Goal: Task Accomplishment & Management: Complete application form

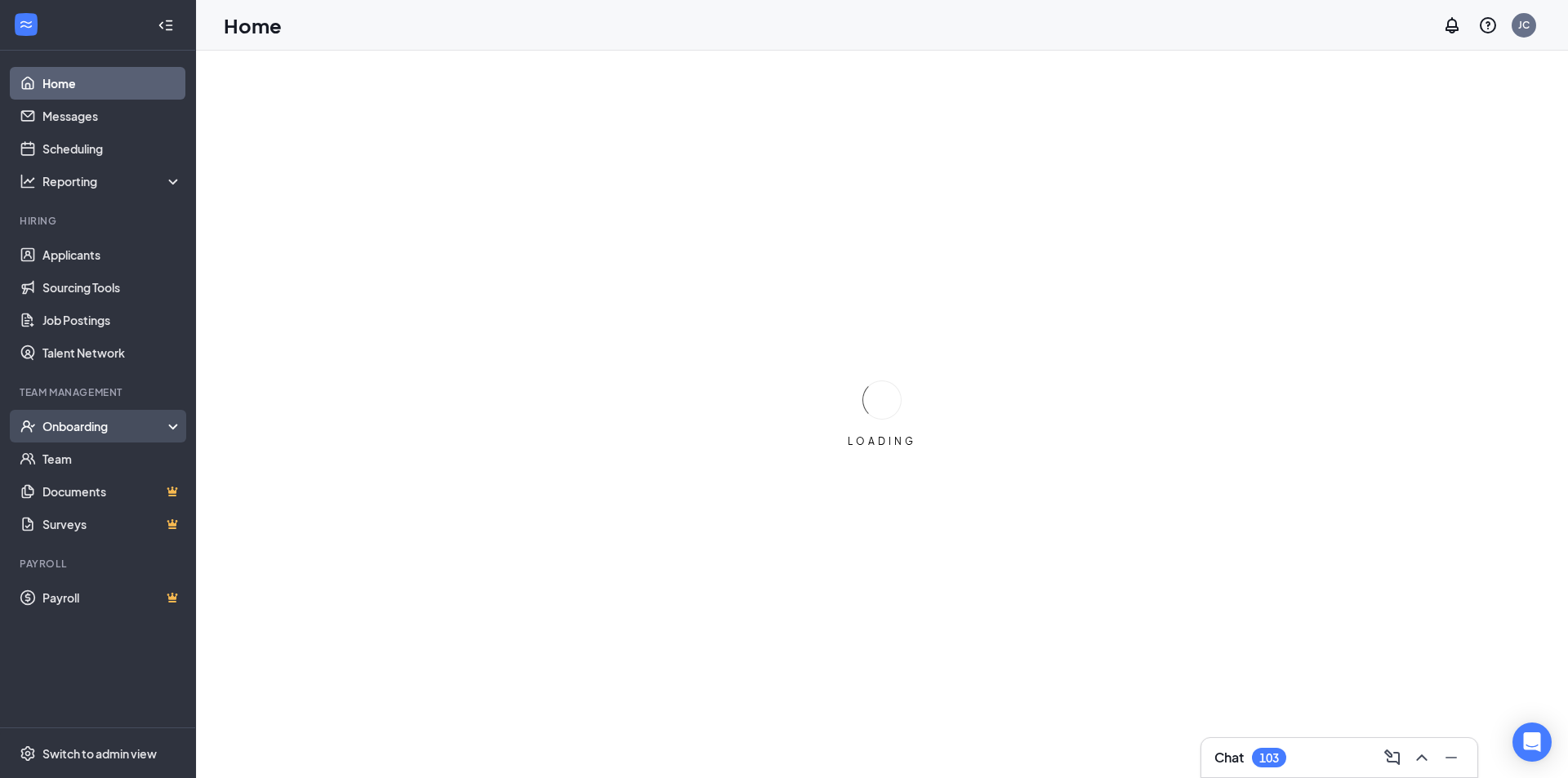
click at [77, 429] on div "Onboarding" at bounding box center [105, 426] width 126 height 16
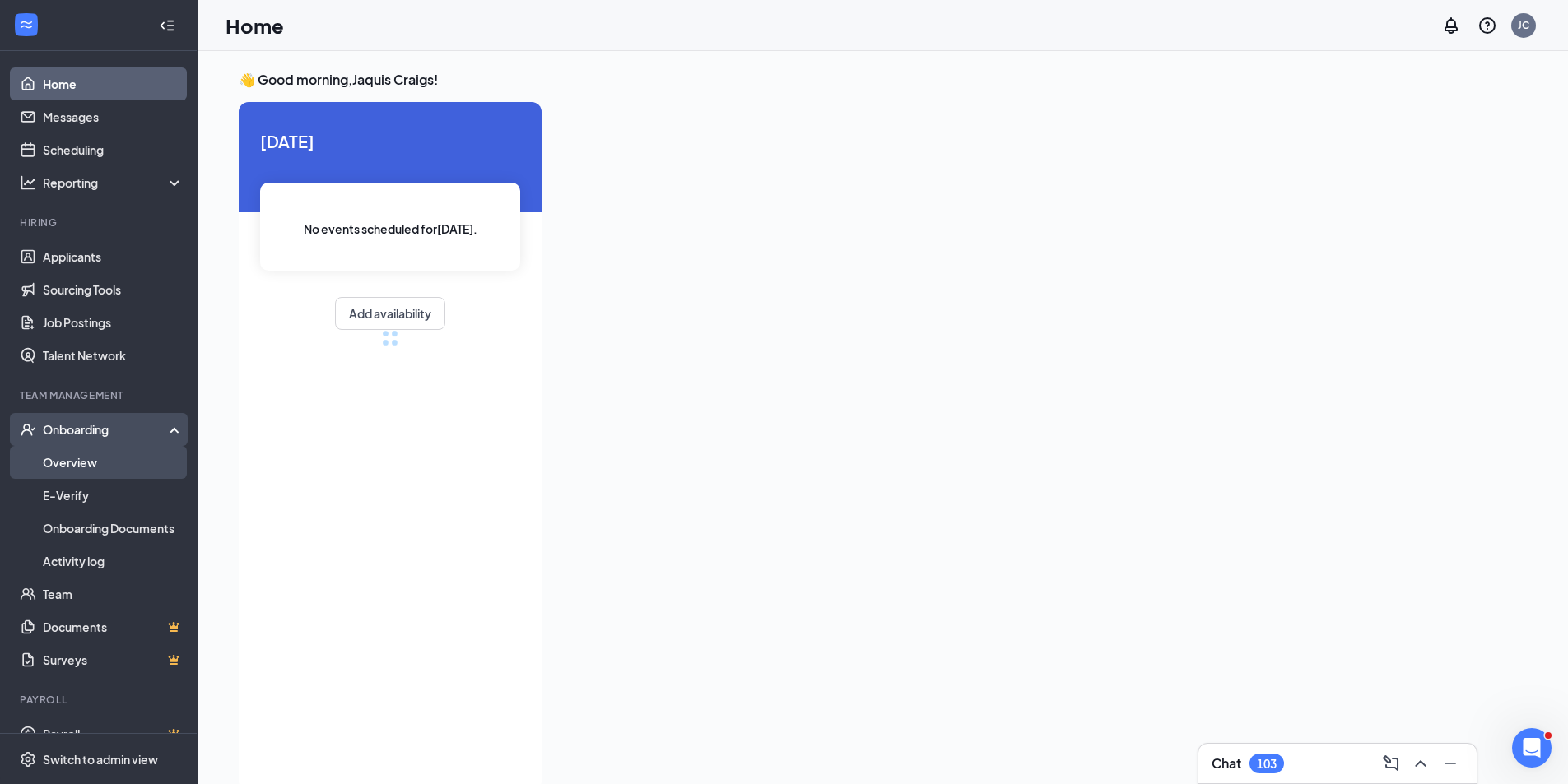
click at [72, 466] on link "Overview" at bounding box center [113, 462] width 141 height 33
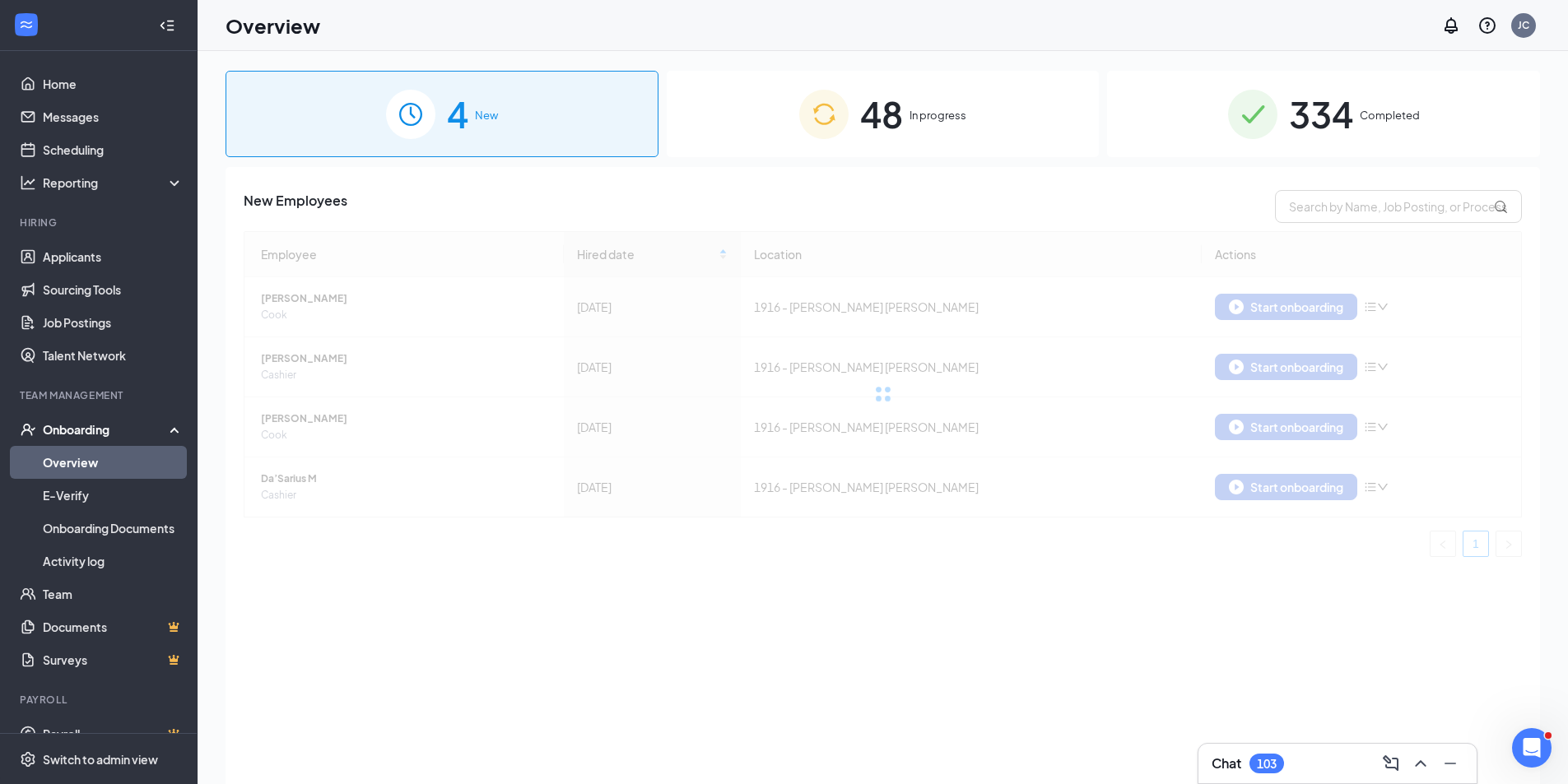
click at [1020, 121] on div "48 In progress" at bounding box center [882, 114] width 433 height 87
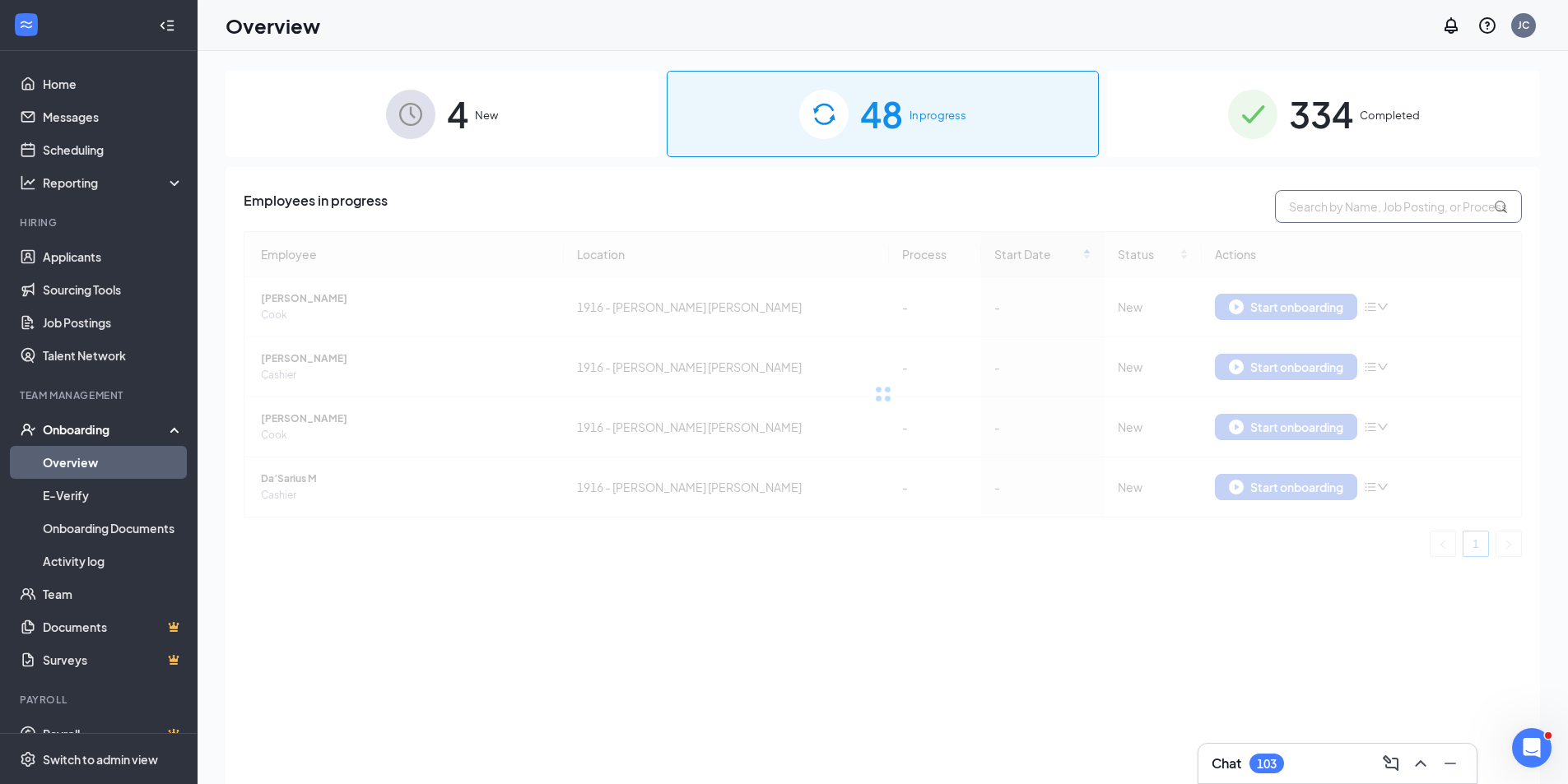
click at [1315, 215] on input "text" at bounding box center [1398, 206] width 247 height 33
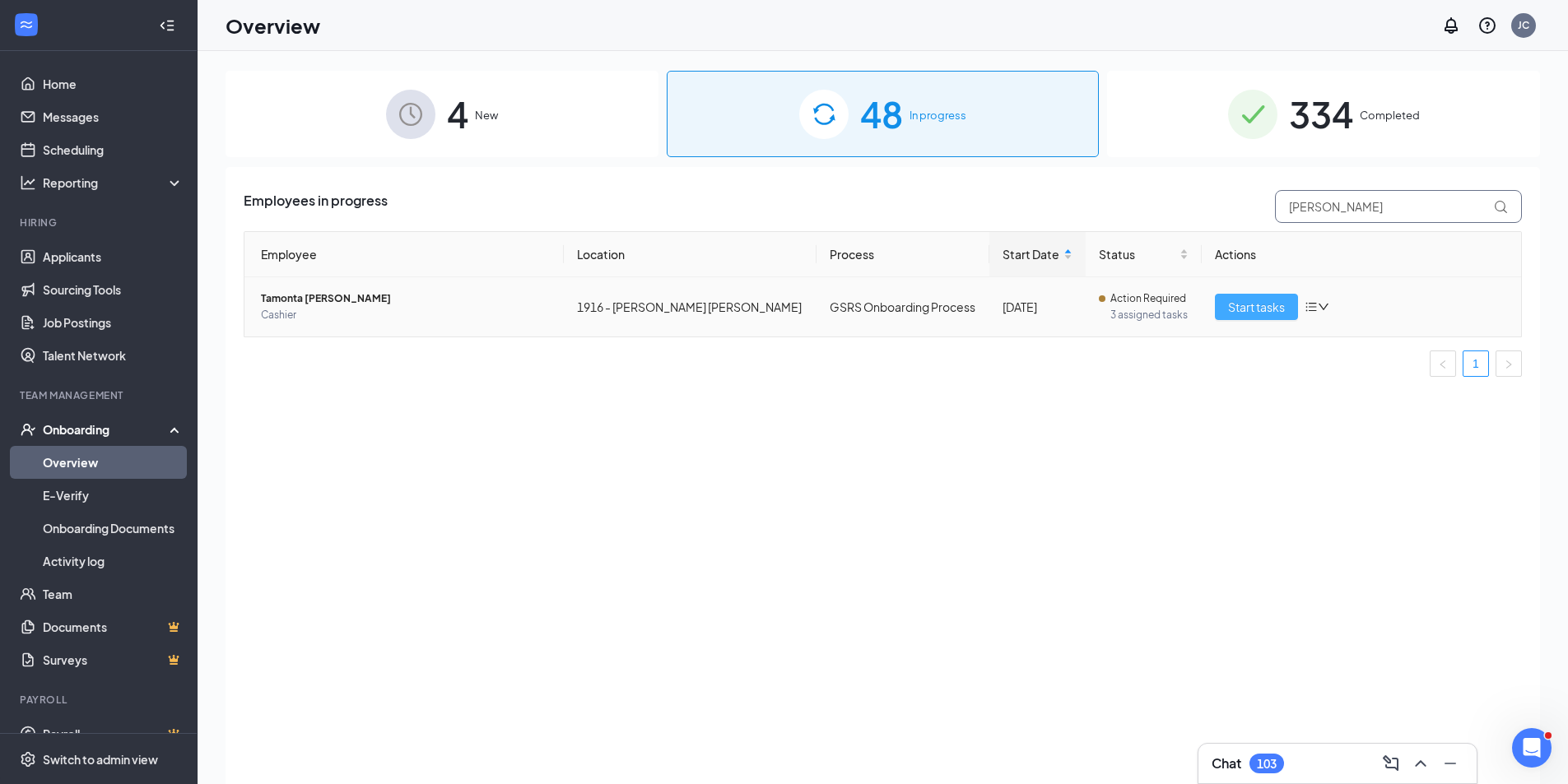
type input "[PERSON_NAME]"
click at [1253, 306] on span "Start tasks" at bounding box center [1256, 306] width 56 height 18
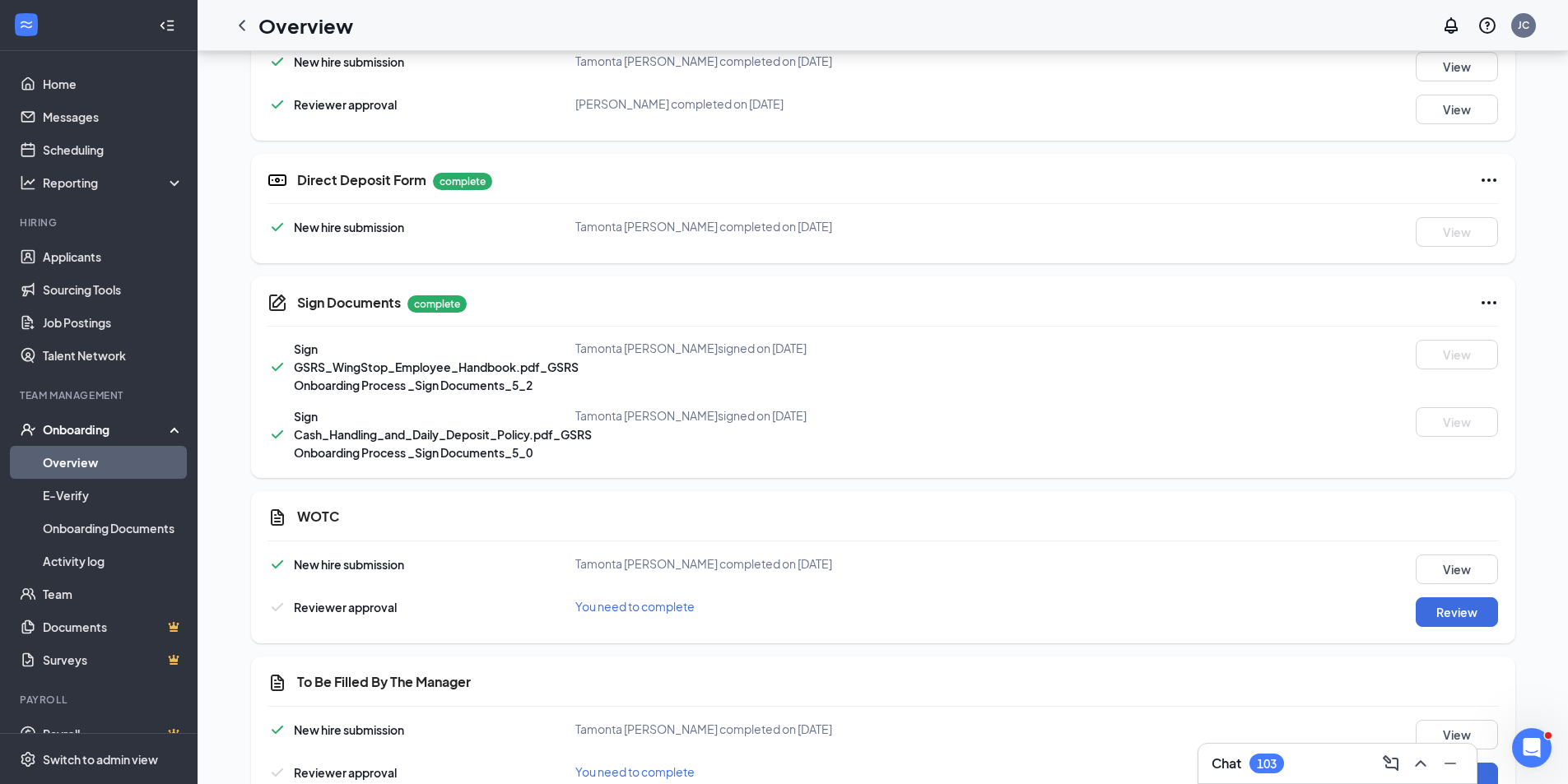
scroll to position [773, 0]
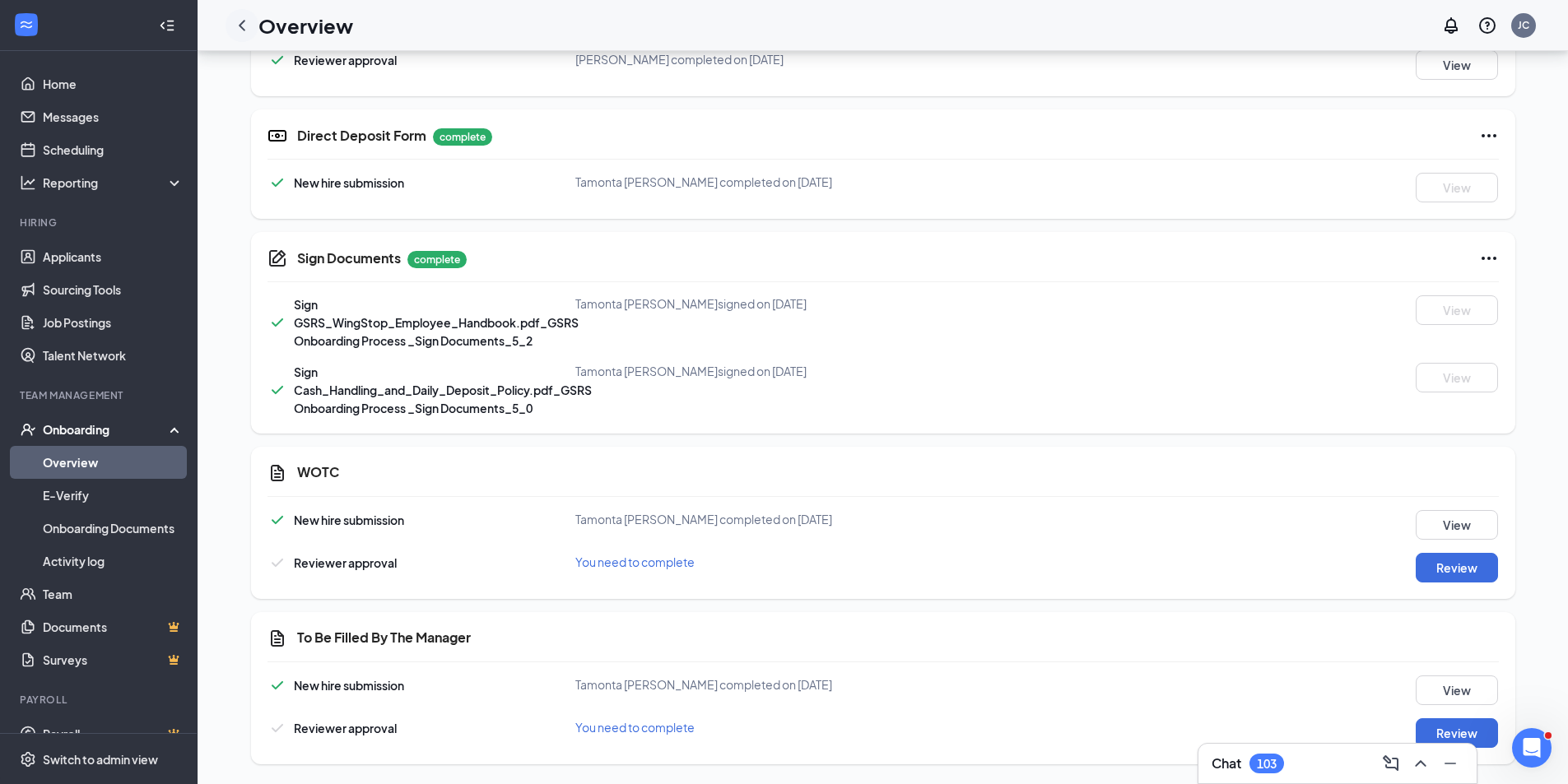
click at [254, 16] on div at bounding box center [242, 25] width 33 height 33
click at [247, 22] on icon "ChevronLeft" at bounding box center [241, 25] width 20 height 20
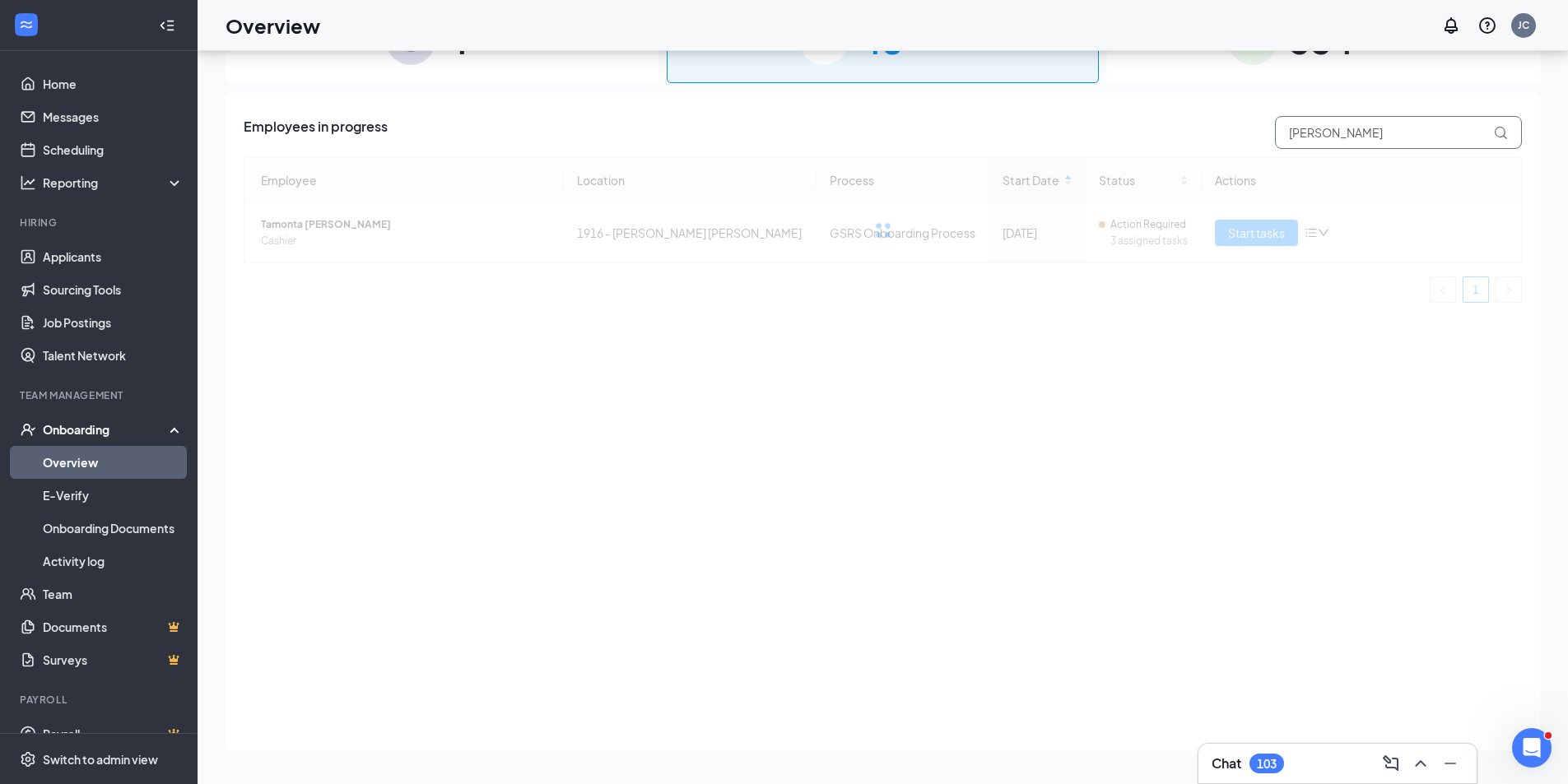
click at [1360, 129] on input "[PERSON_NAME]" at bounding box center [1398, 133] width 247 height 33
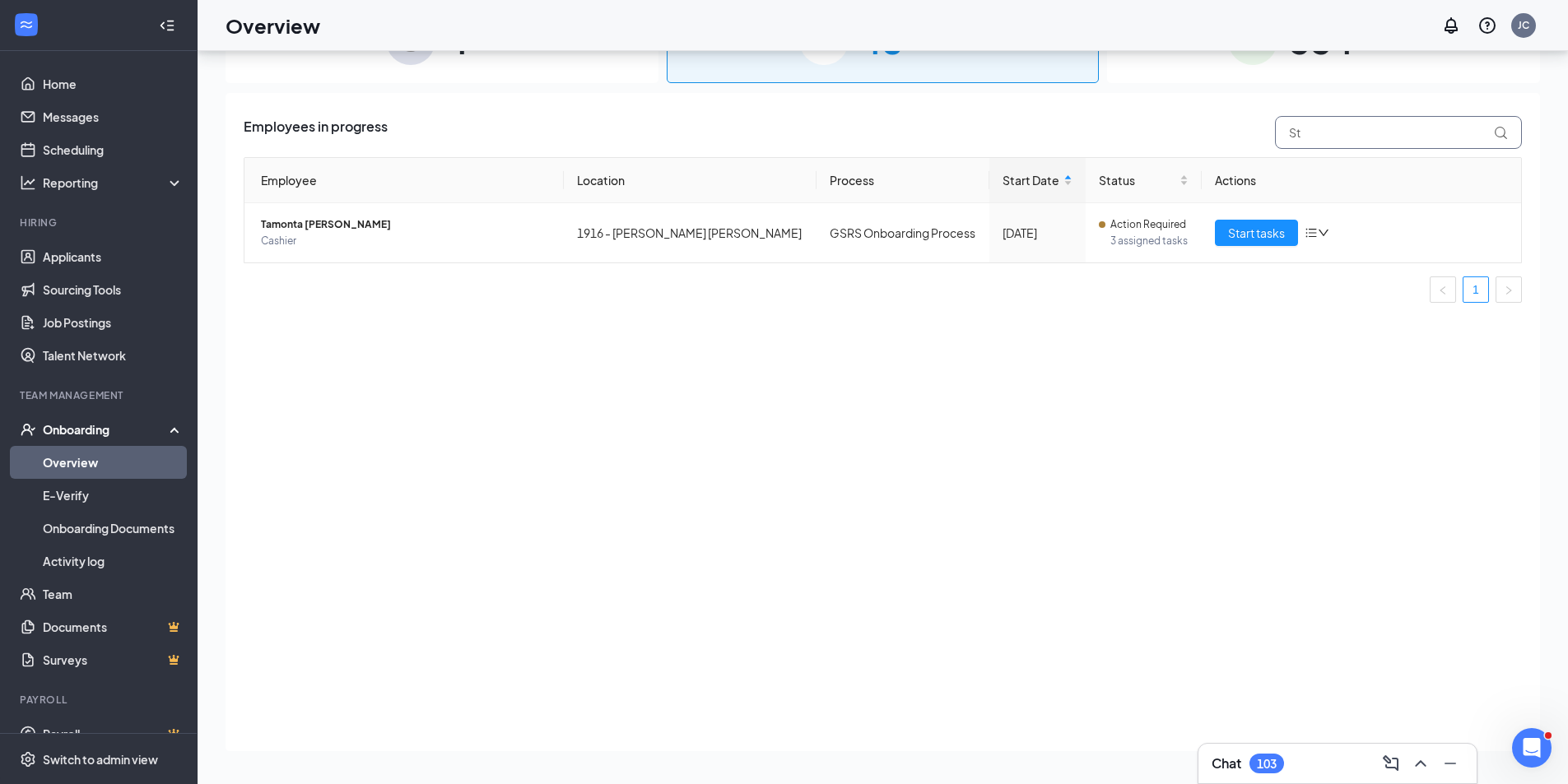
type input "S"
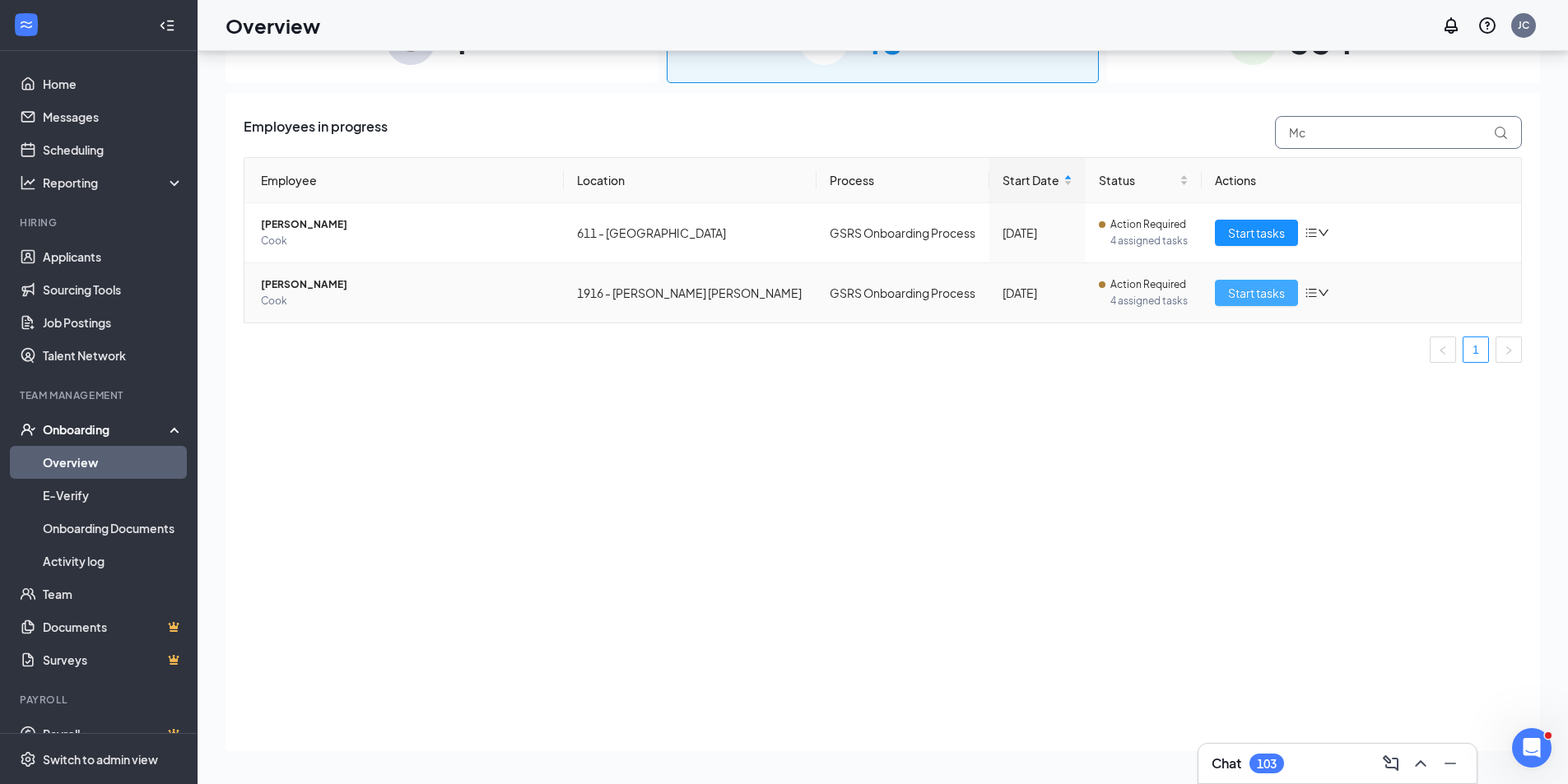
type input "Mc"
click at [1246, 292] on span "Start tasks" at bounding box center [1256, 292] width 56 height 18
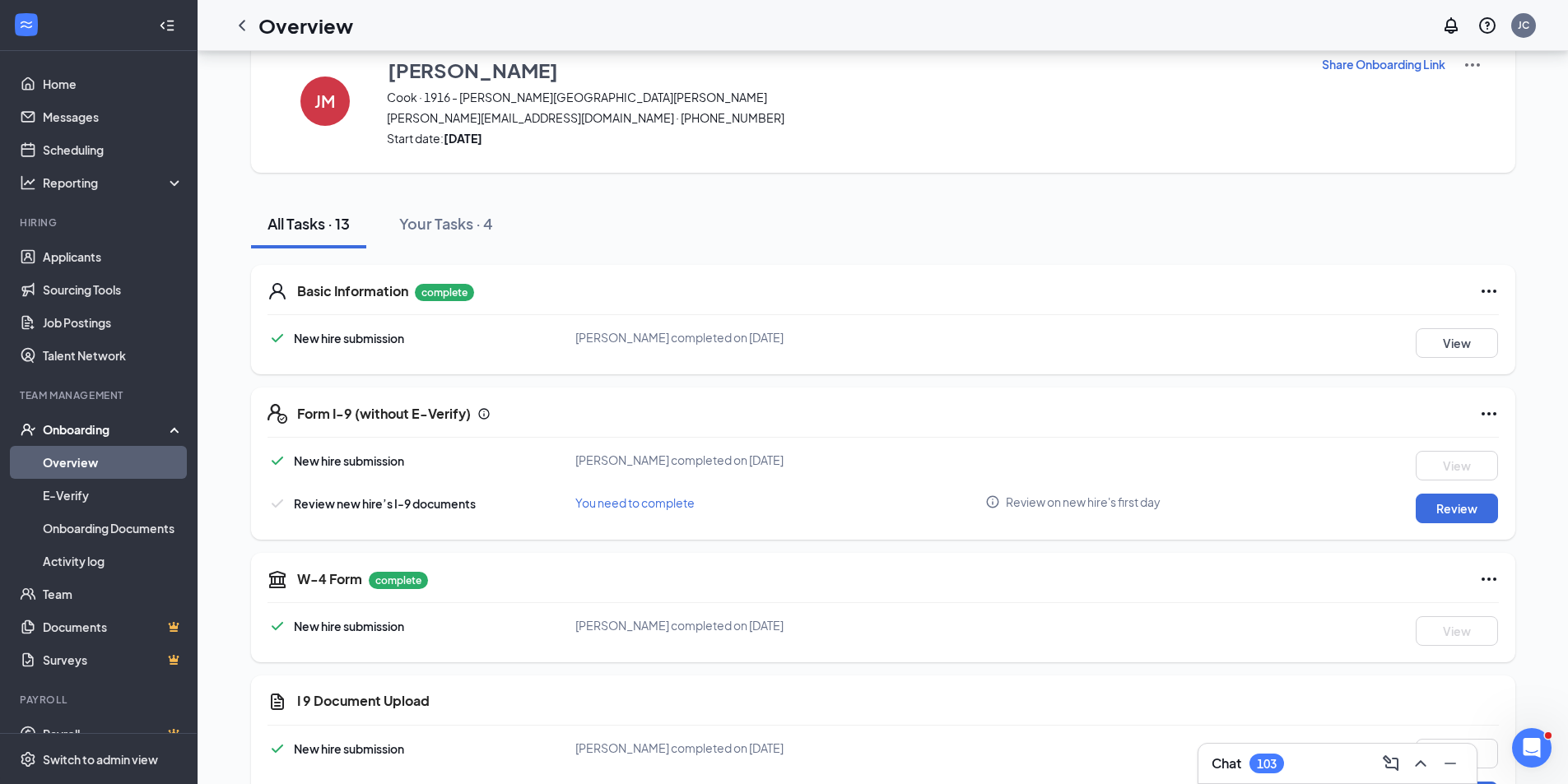
scroll to position [82, 0]
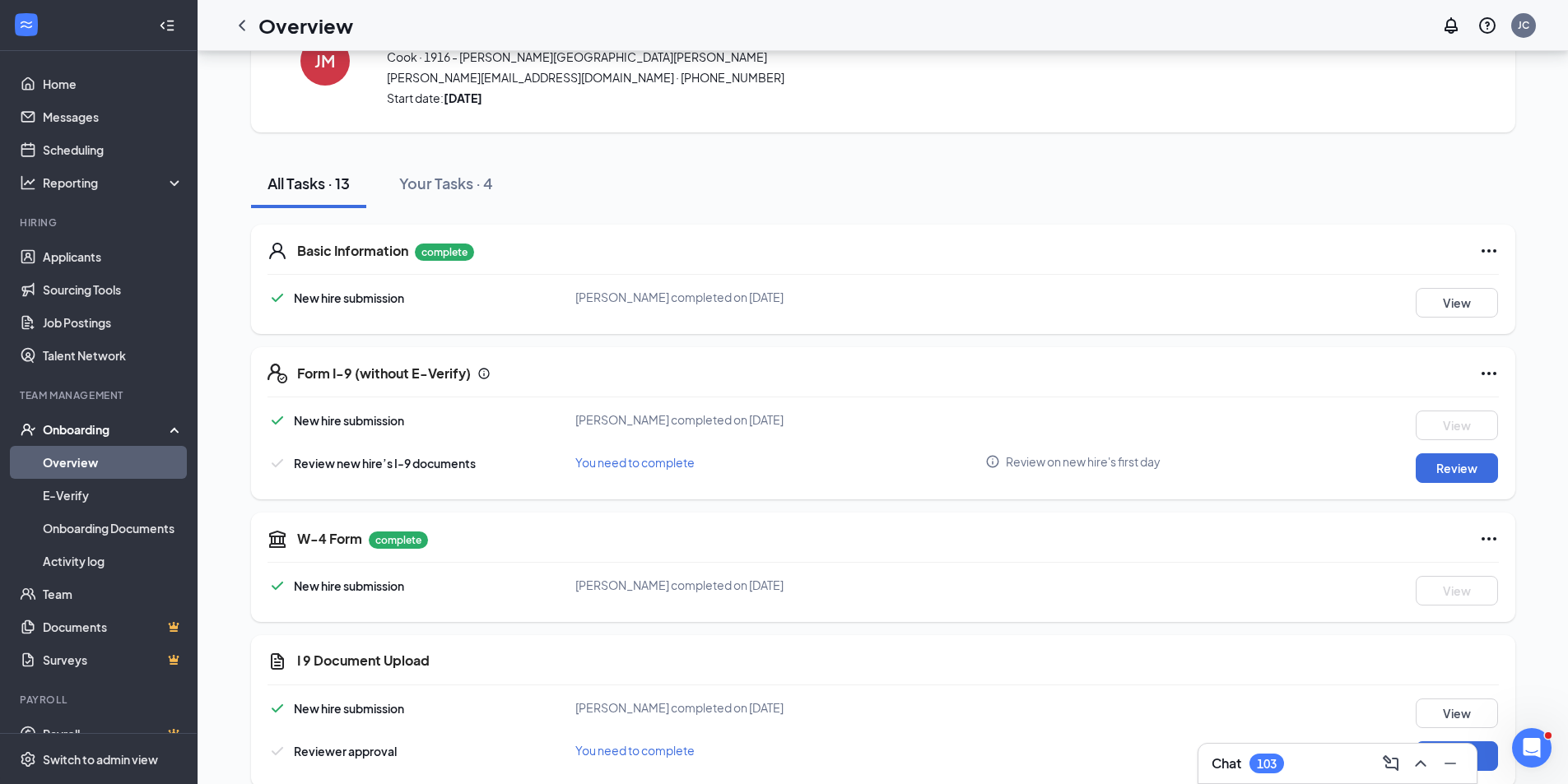
click at [1489, 370] on icon "Ellipses" at bounding box center [1488, 373] width 20 height 20
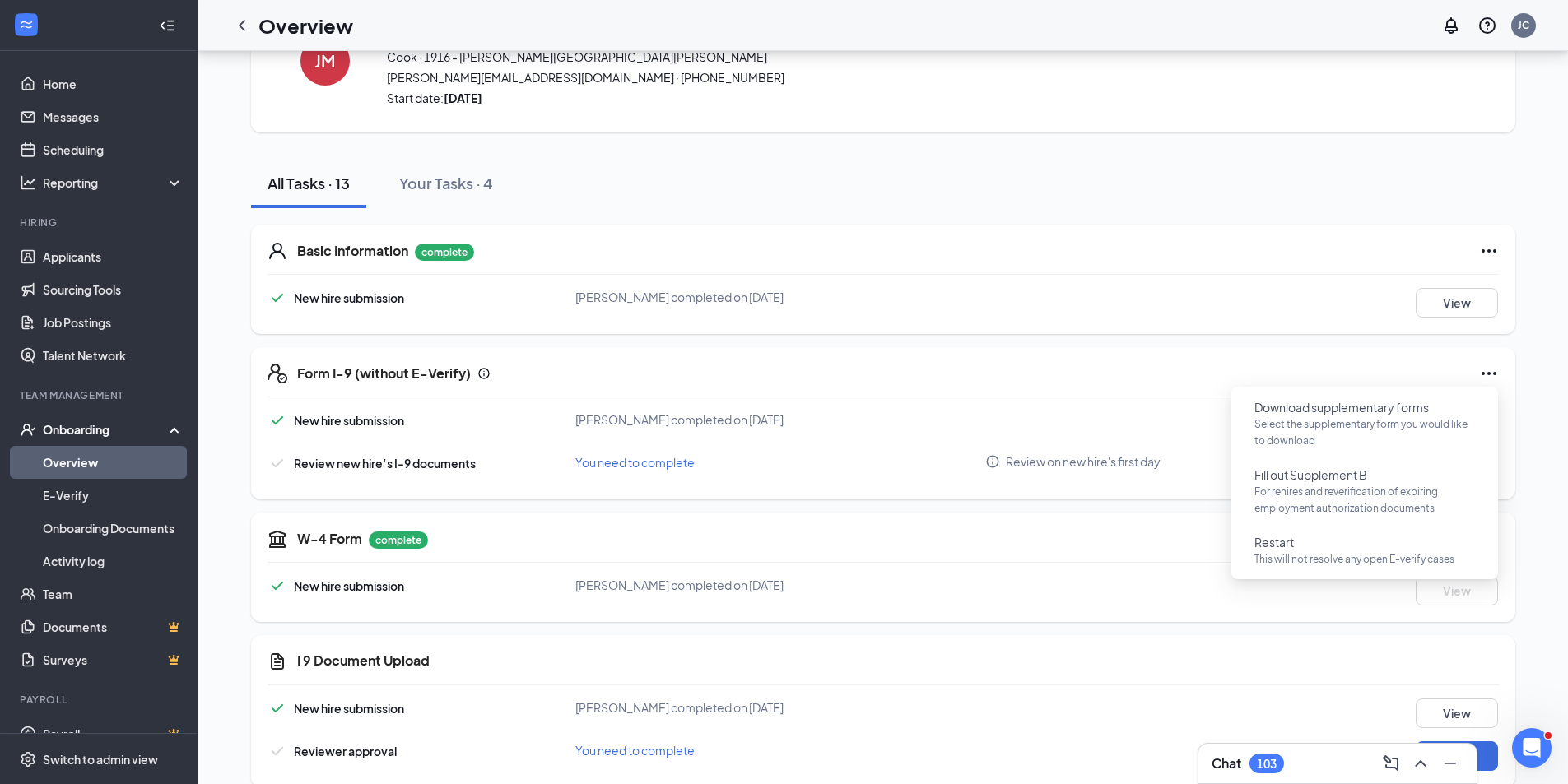
click at [1257, 363] on div "Form I-9 (without E-Verify) New hire submission [PERSON_NAME] completed on [DAT…" at bounding box center [882, 422] width 1264 height 152
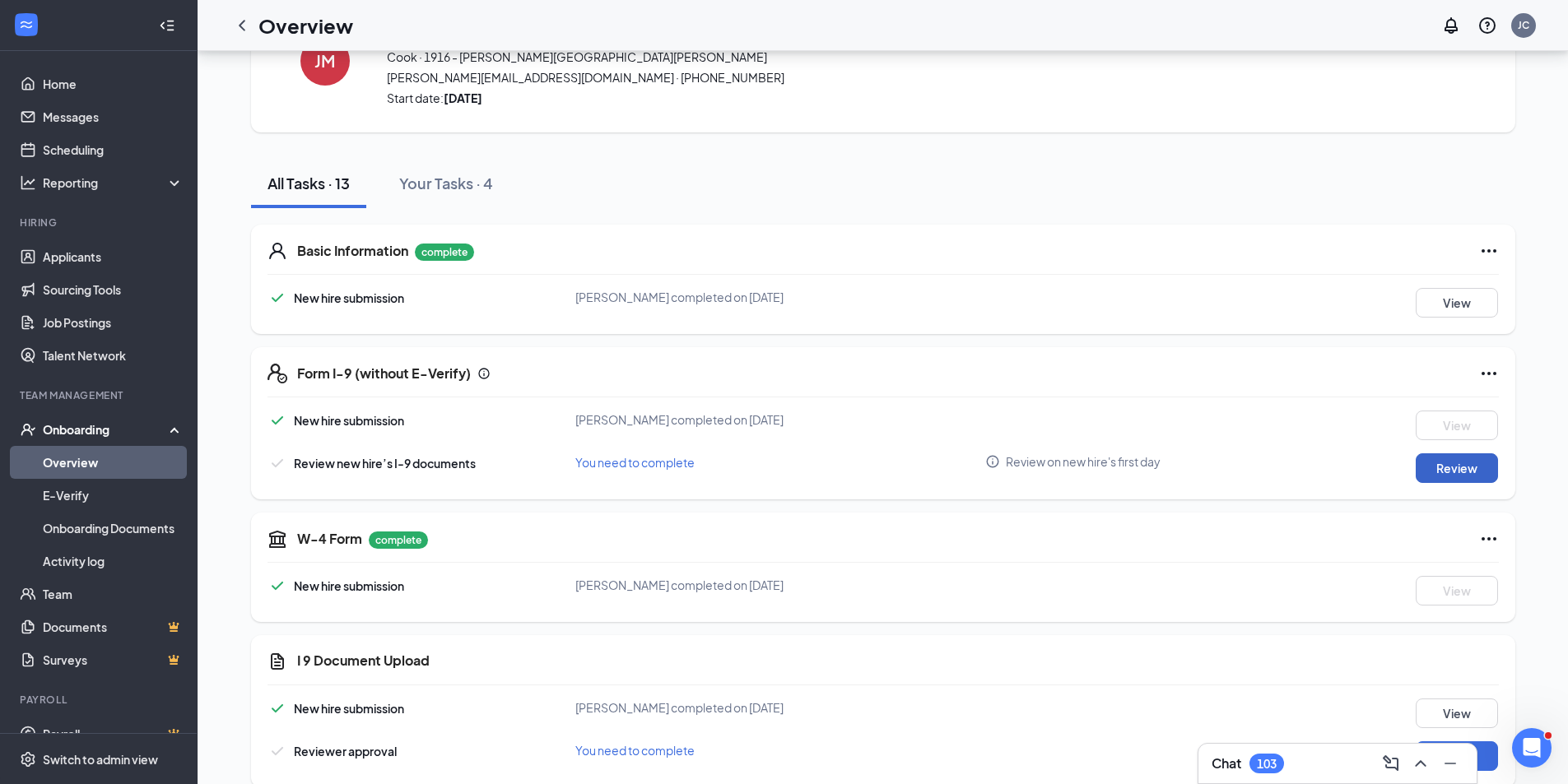
click at [1432, 467] on button "Review" at bounding box center [1456, 468] width 82 height 29
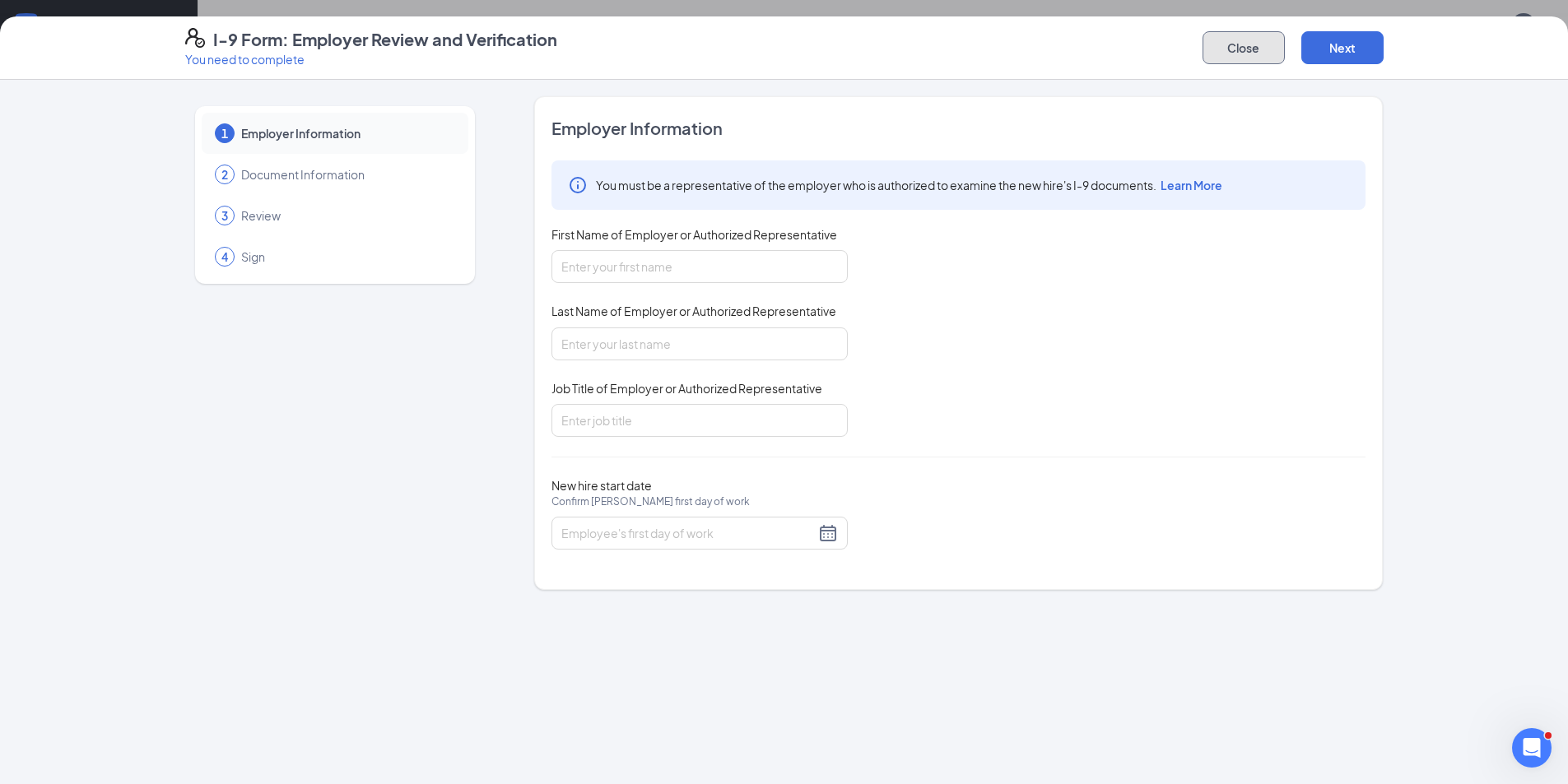
click at [1227, 59] on button "Close" at bounding box center [1243, 48] width 82 height 33
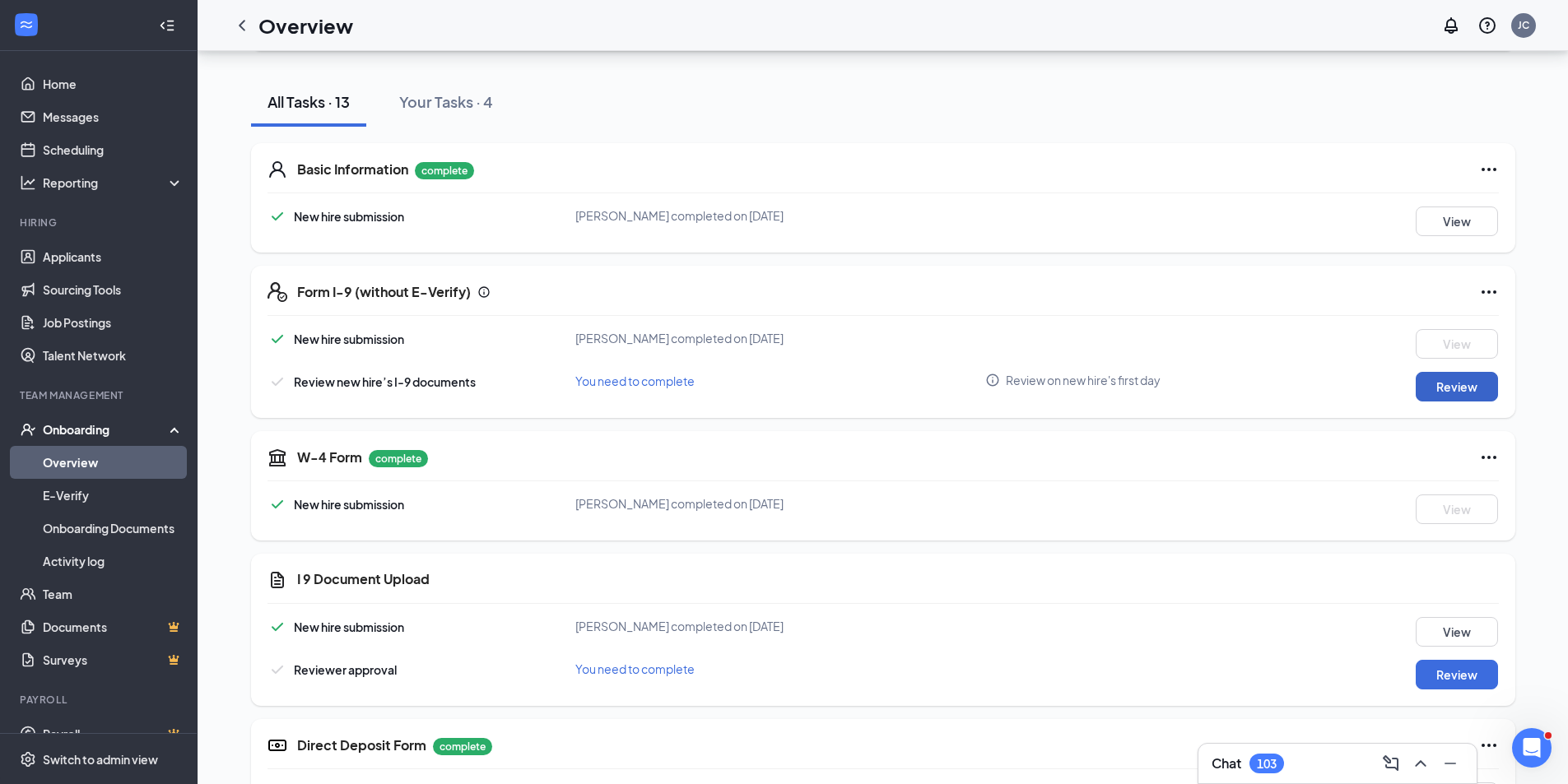
scroll to position [165, 0]
click at [1446, 672] on button "Review" at bounding box center [1456, 674] width 82 height 29
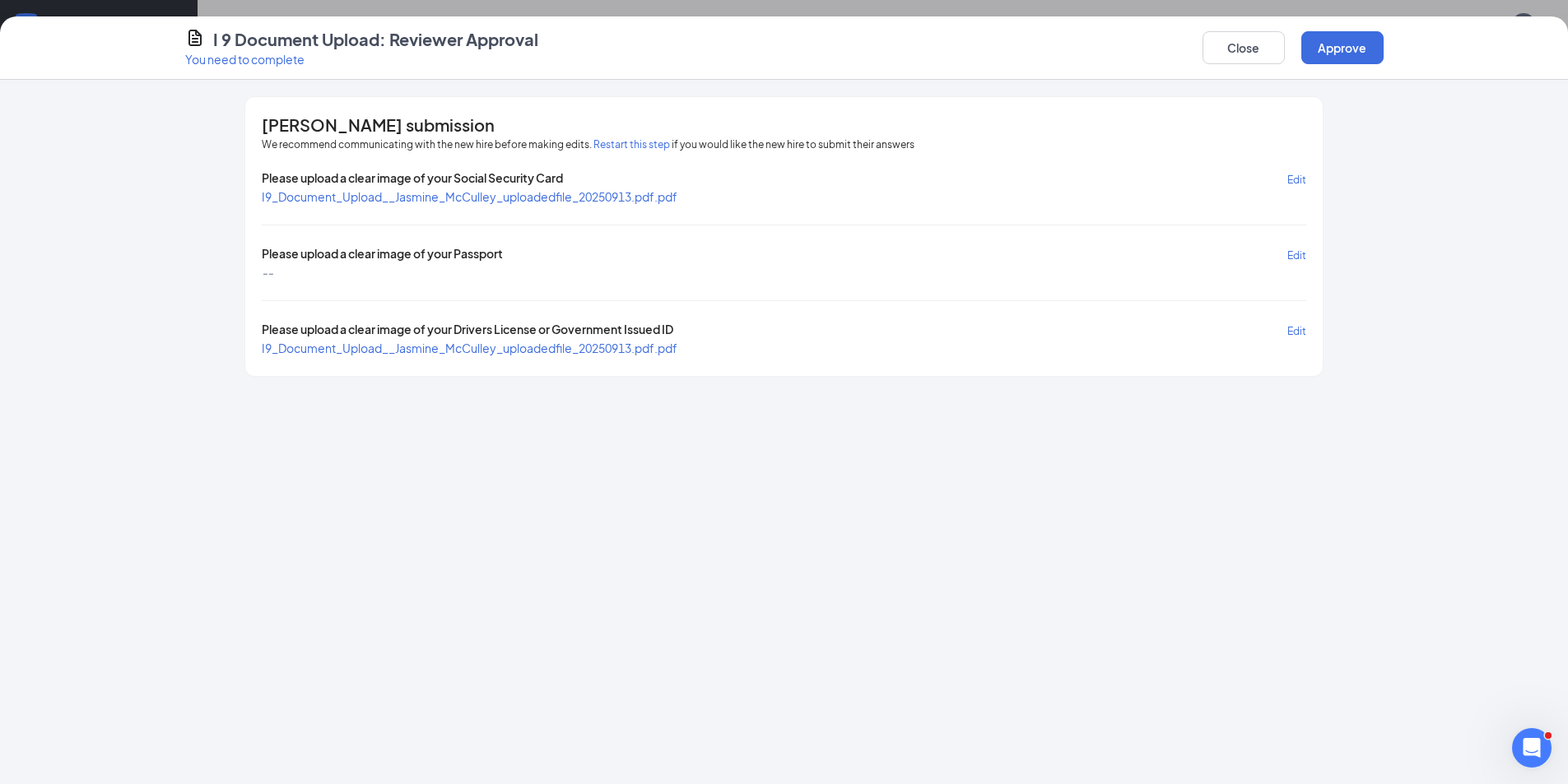
click at [463, 349] on span "I9_Document_Upload__Jasmine_McCulley_uploadedfile_20250913.pdf.pdf" at bounding box center [469, 348] width 416 height 15
click at [340, 197] on span "I9_Document_Upload__Jasmine_McCulley_uploadedfile_20250913.pdf.pdf" at bounding box center [469, 196] width 416 height 15
click at [523, 349] on span "I9_Document_Upload__Jasmine_McCulley_uploadedfile_20250913.pdf.pdf" at bounding box center [469, 348] width 416 height 15
click at [1350, 52] on button "Approve" at bounding box center [1342, 48] width 82 height 33
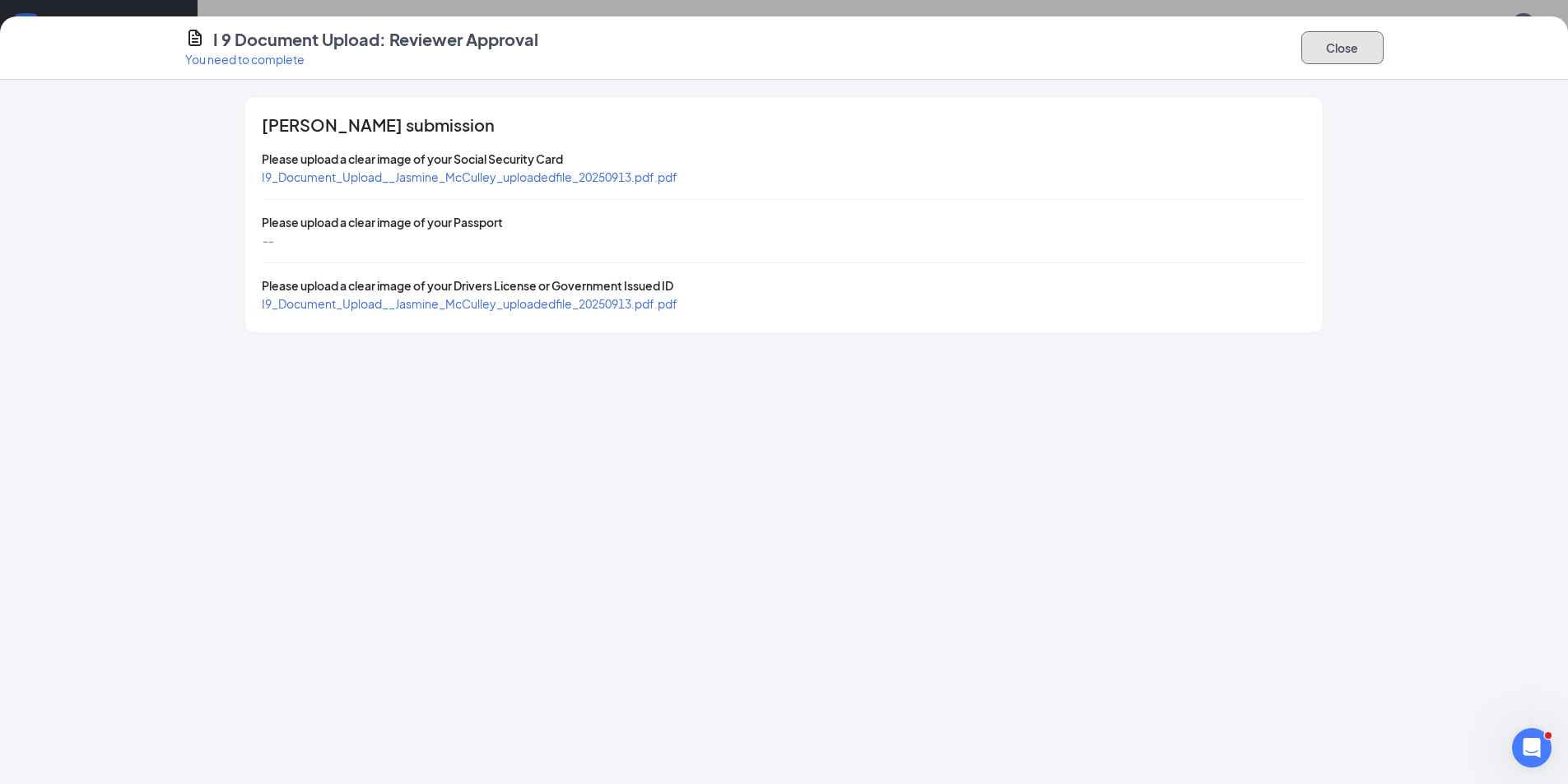
click at [1338, 41] on button "Close" at bounding box center [1342, 48] width 82 height 33
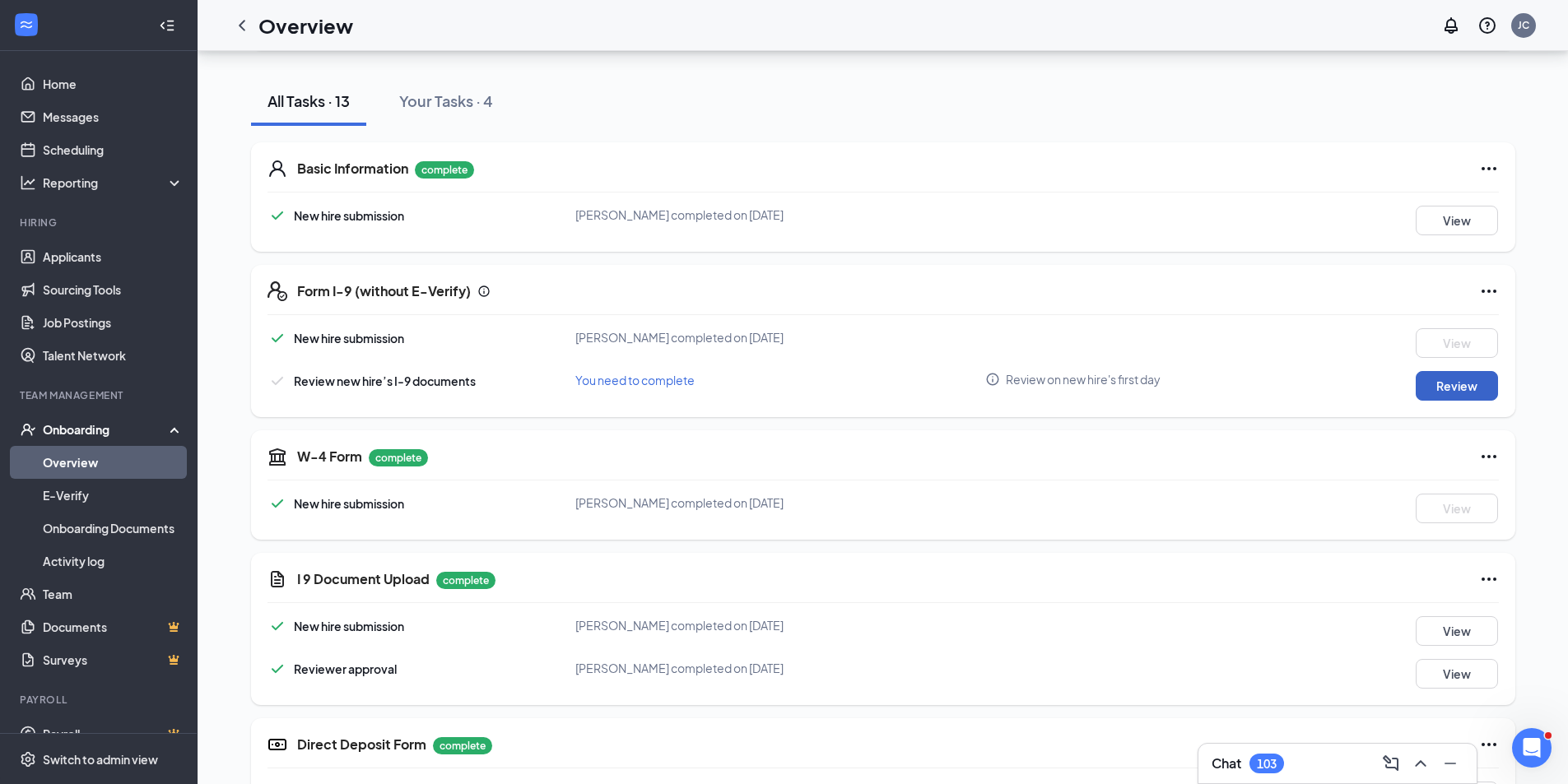
click at [1427, 381] on button "Review" at bounding box center [1456, 386] width 82 height 29
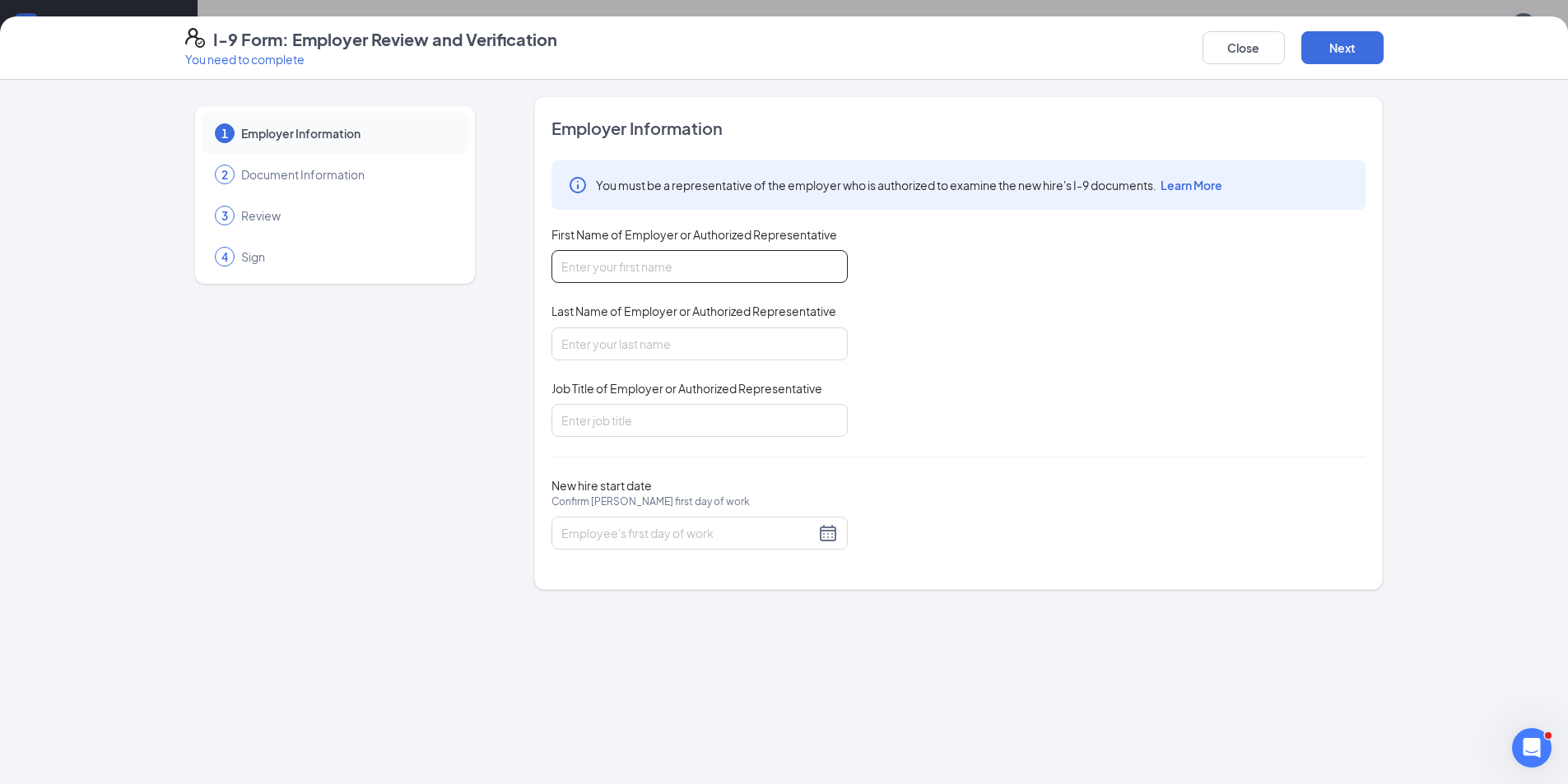
click at [729, 283] on input "First Name of Employer or Authorized Representative" at bounding box center [699, 266] width 296 height 33
type input "[PERSON_NAME]"
click at [606, 421] on input "Job Title of Employer or Authorized Representative" at bounding box center [699, 421] width 296 height 33
type input "General Manager"
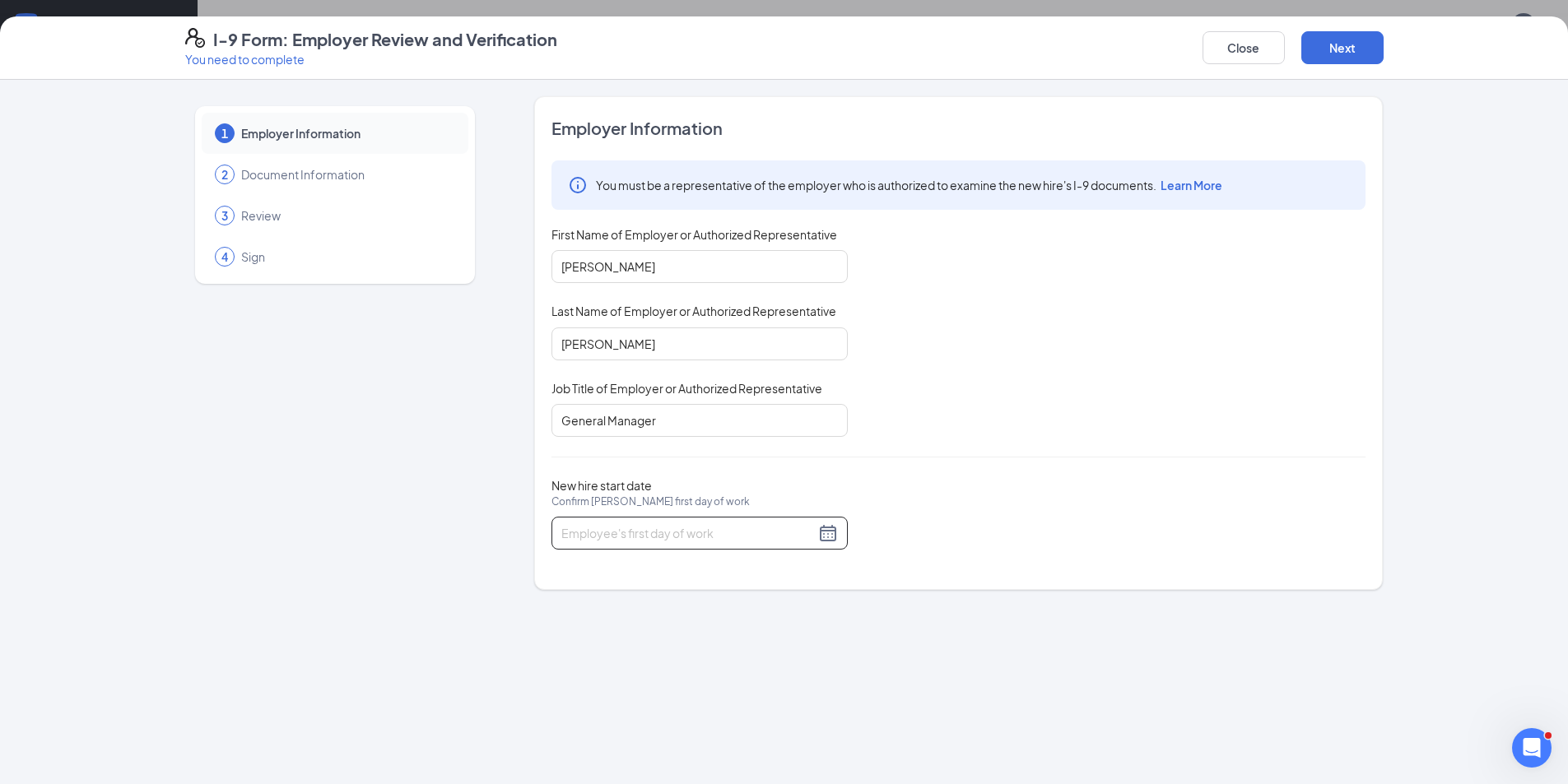
click at [834, 537] on div at bounding box center [699, 532] width 277 height 20
type input "[DATE]"
click at [712, 683] on td "19" at bounding box center [725, 679] width 30 height 24
click at [1368, 56] on button "Next" at bounding box center [1342, 48] width 82 height 33
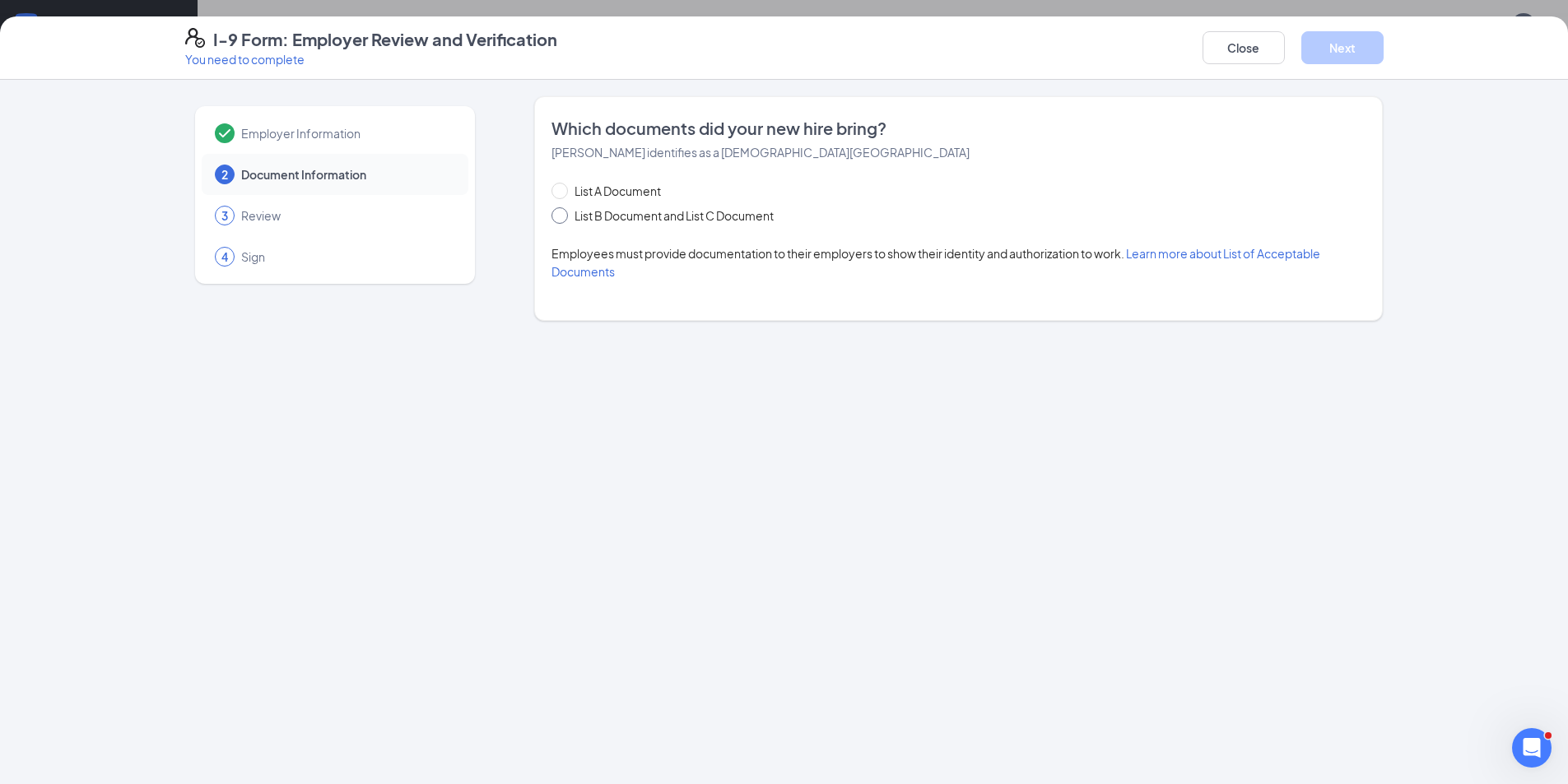
click at [563, 218] on input "List B Document and List C Document" at bounding box center [556, 212] width 11 height 11
radio input "true"
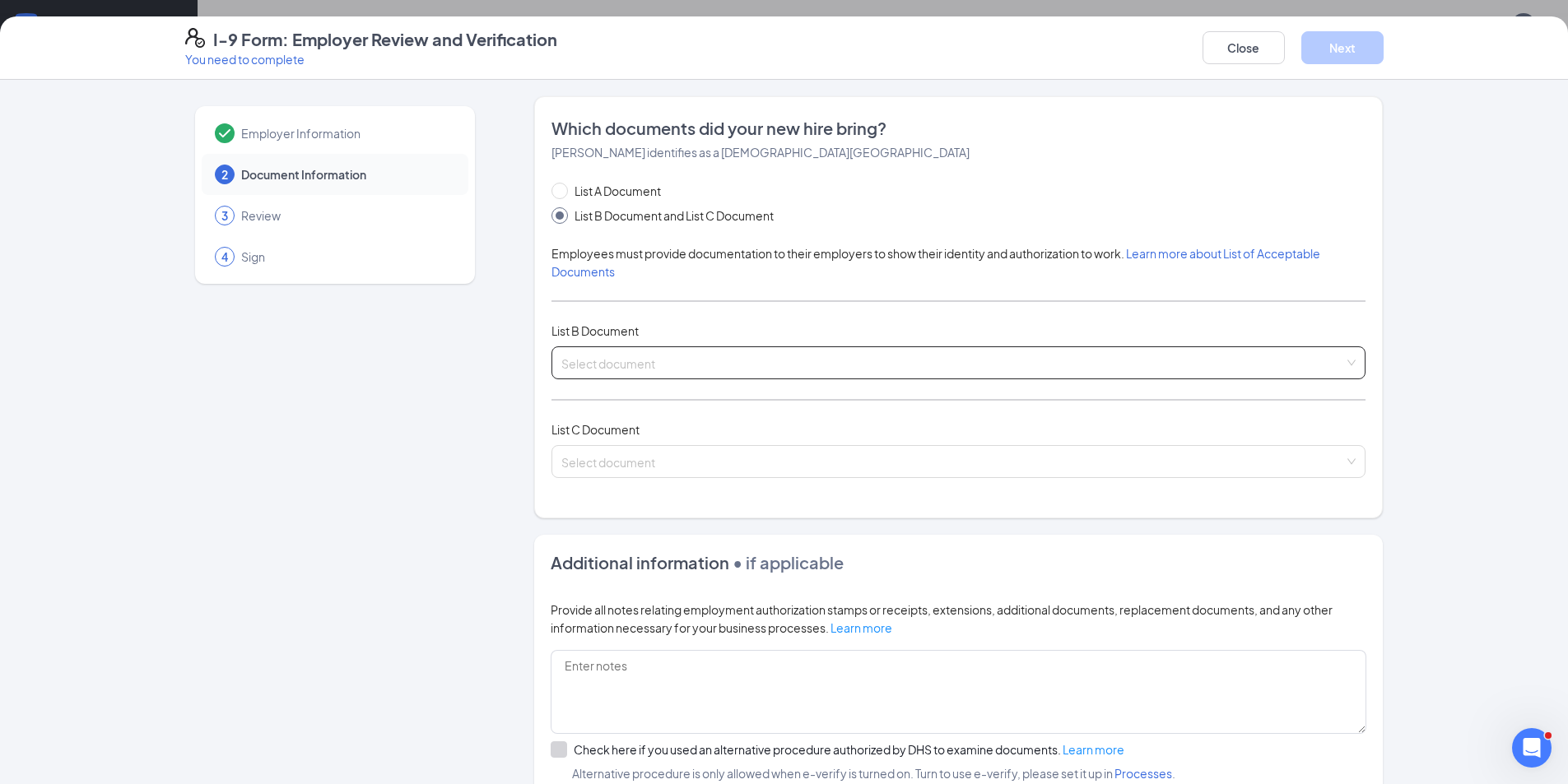
click at [575, 361] on input "search" at bounding box center [953, 359] width 783 height 24
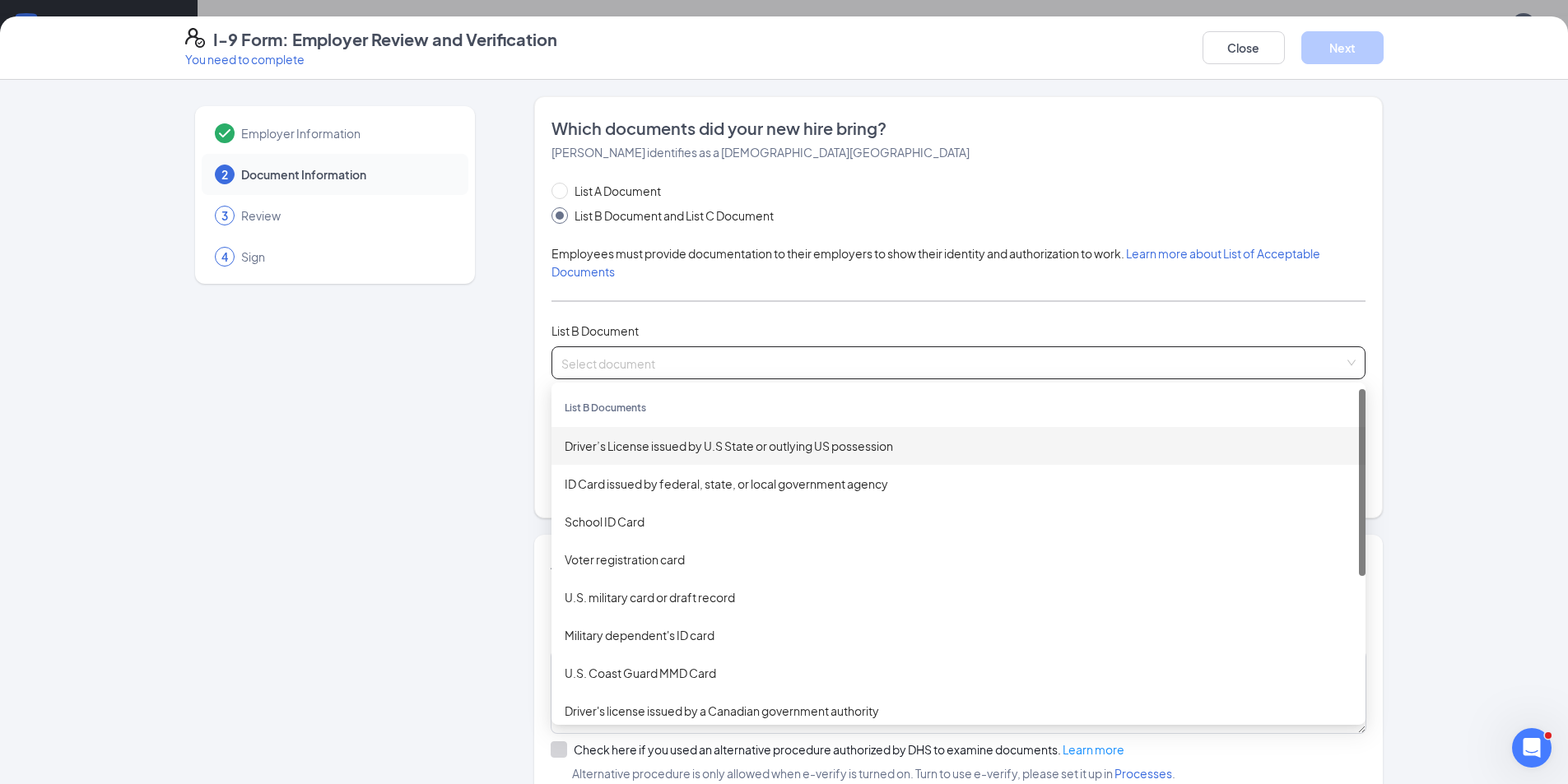
click at [594, 441] on div "Driver’s License issued by U.S State or outlying US possession" at bounding box center [959, 446] width 788 height 18
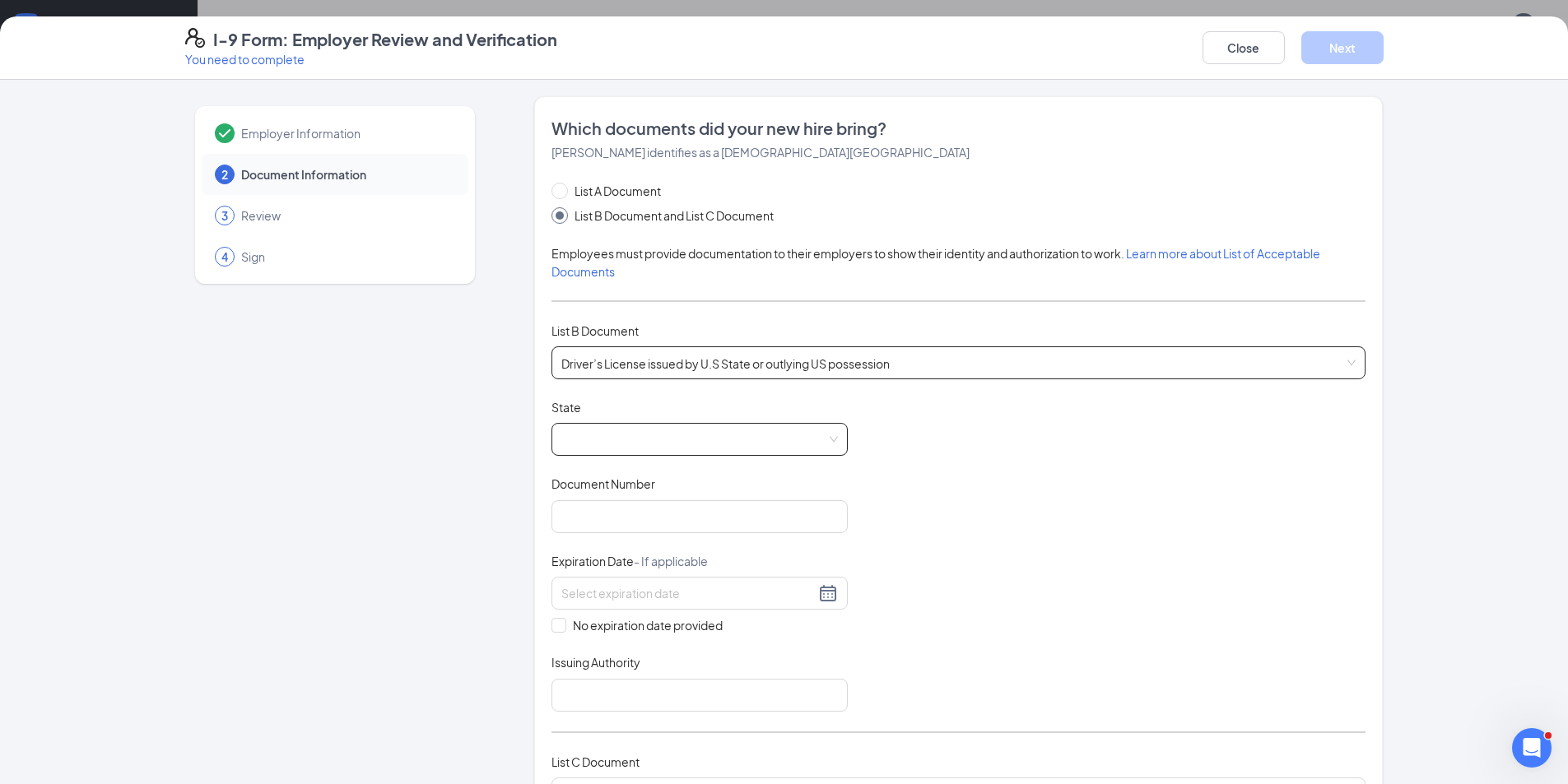
click at [600, 432] on span at bounding box center [699, 439] width 277 height 31
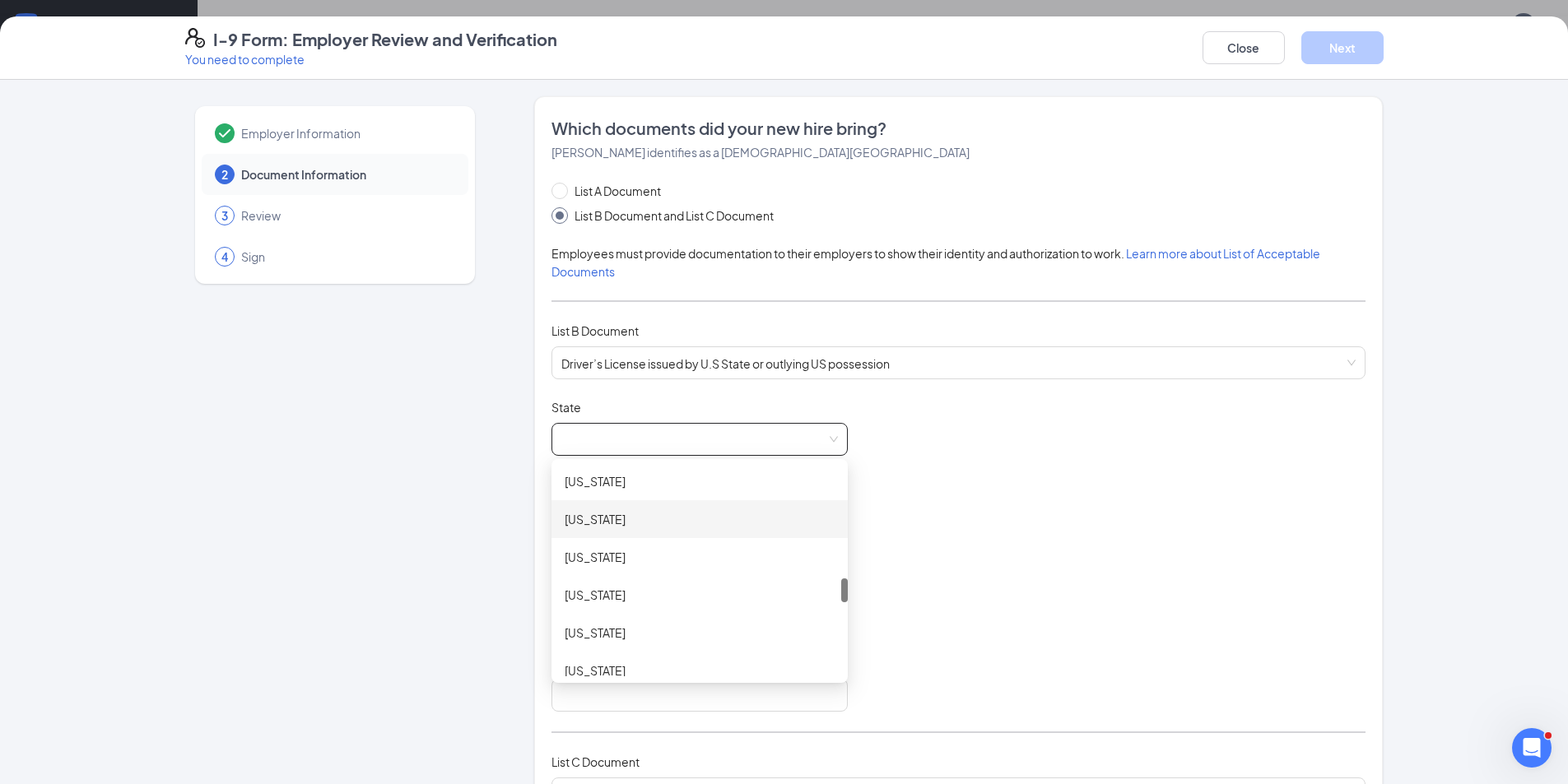
click at [642, 521] on div "[US_STATE]" at bounding box center [699, 519] width 270 height 18
click at [631, 519] on input "Document Number" at bounding box center [699, 517] width 296 height 33
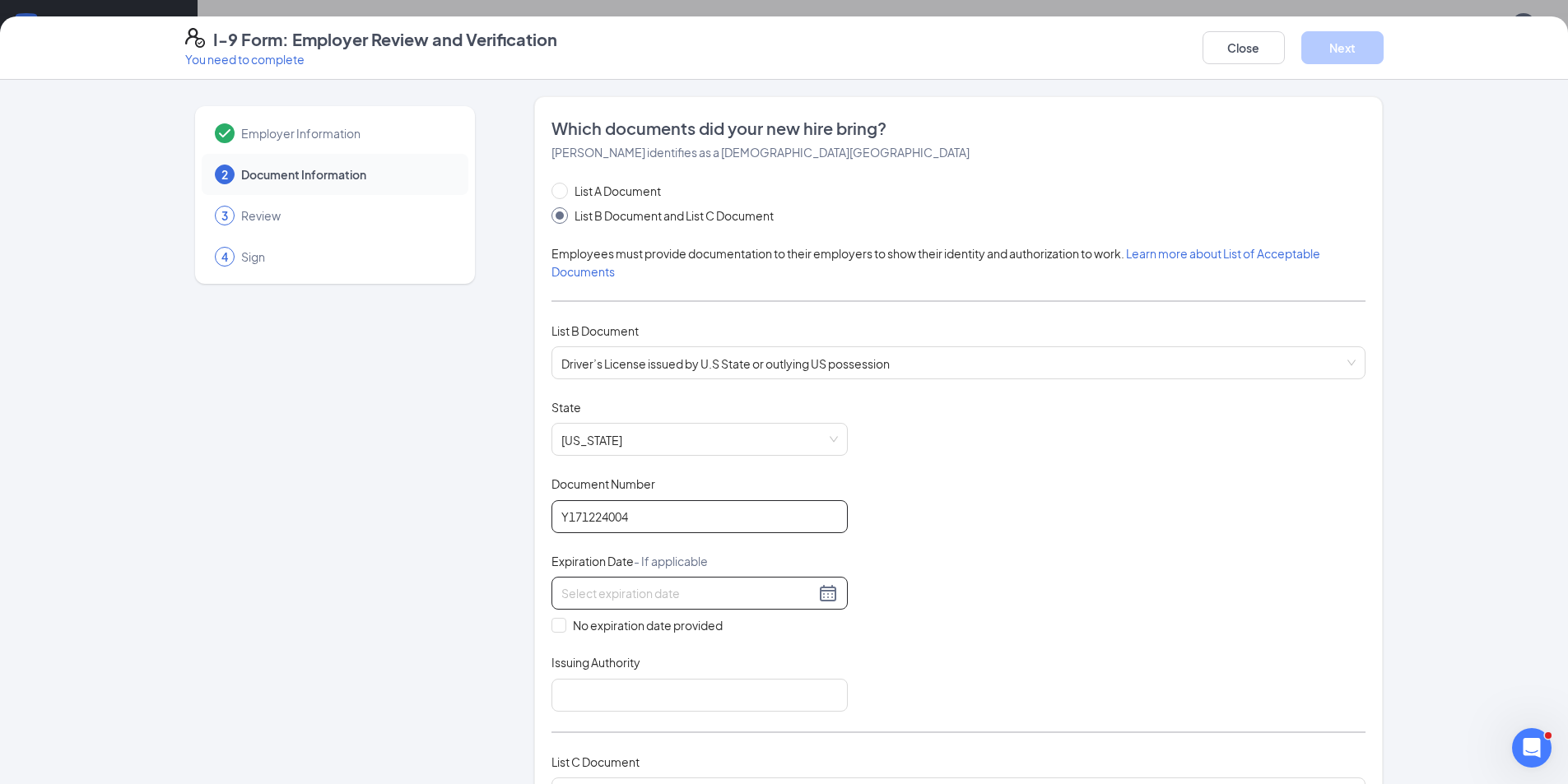
type input "Y171224004"
click at [827, 598] on div at bounding box center [699, 592] width 277 height 20
click at [684, 637] on button "2025" at bounding box center [674, 630] width 29 height 33
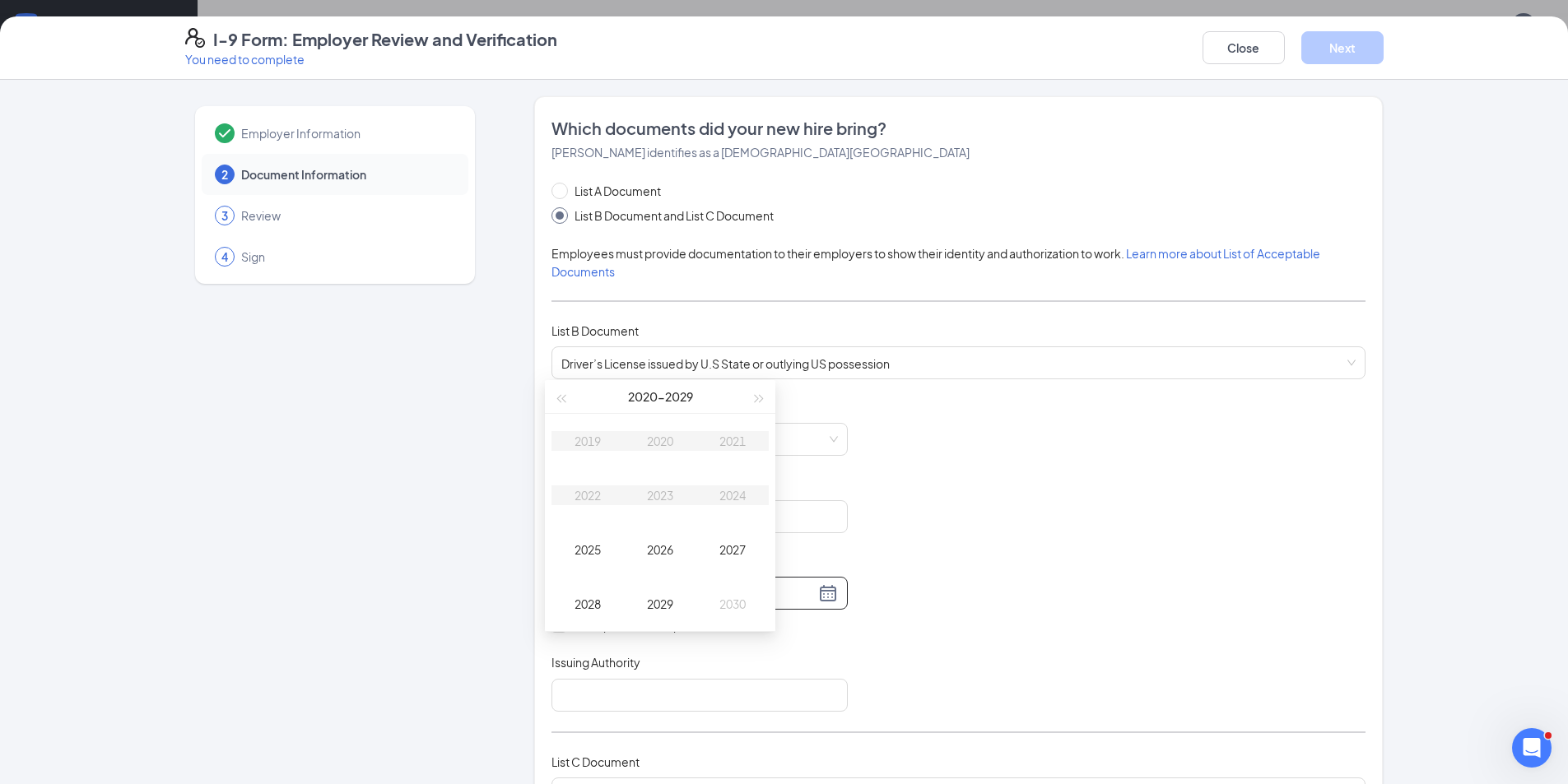
scroll to position [411, 0]
type input "[DATE]"
click at [644, 539] on div "2026" at bounding box center [659, 535] width 49 height 20
type input "[DATE]"
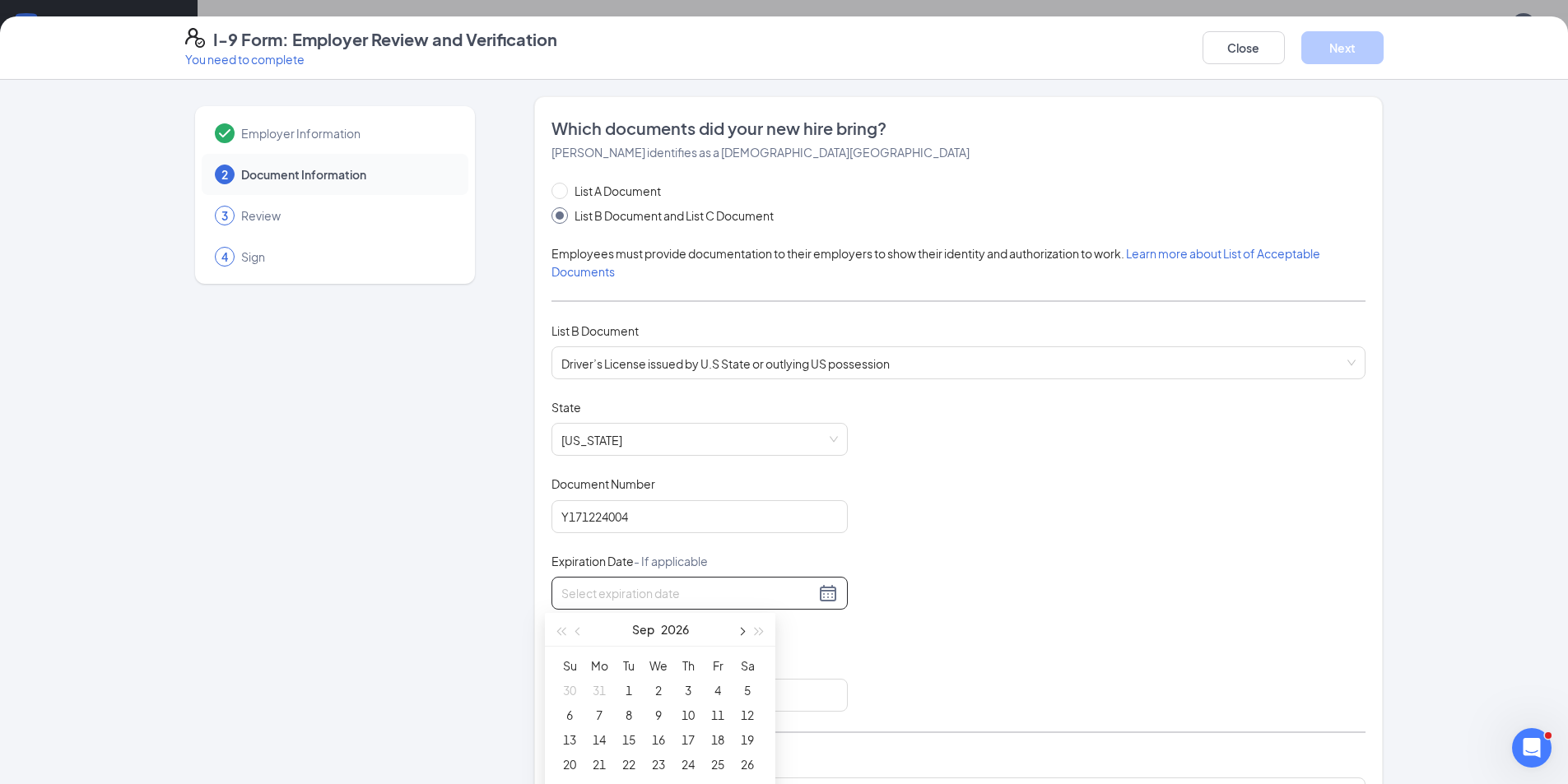
click at [742, 629] on span "button" at bounding box center [740, 631] width 8 height 8
type input "[DATE]"
click at [716, 706] on div "30" at bounding box center [718, 706] width 20 height 20
click at [586, 688] on input "Issuing Authority" at bounding box center [699, 695] width 296 height 33
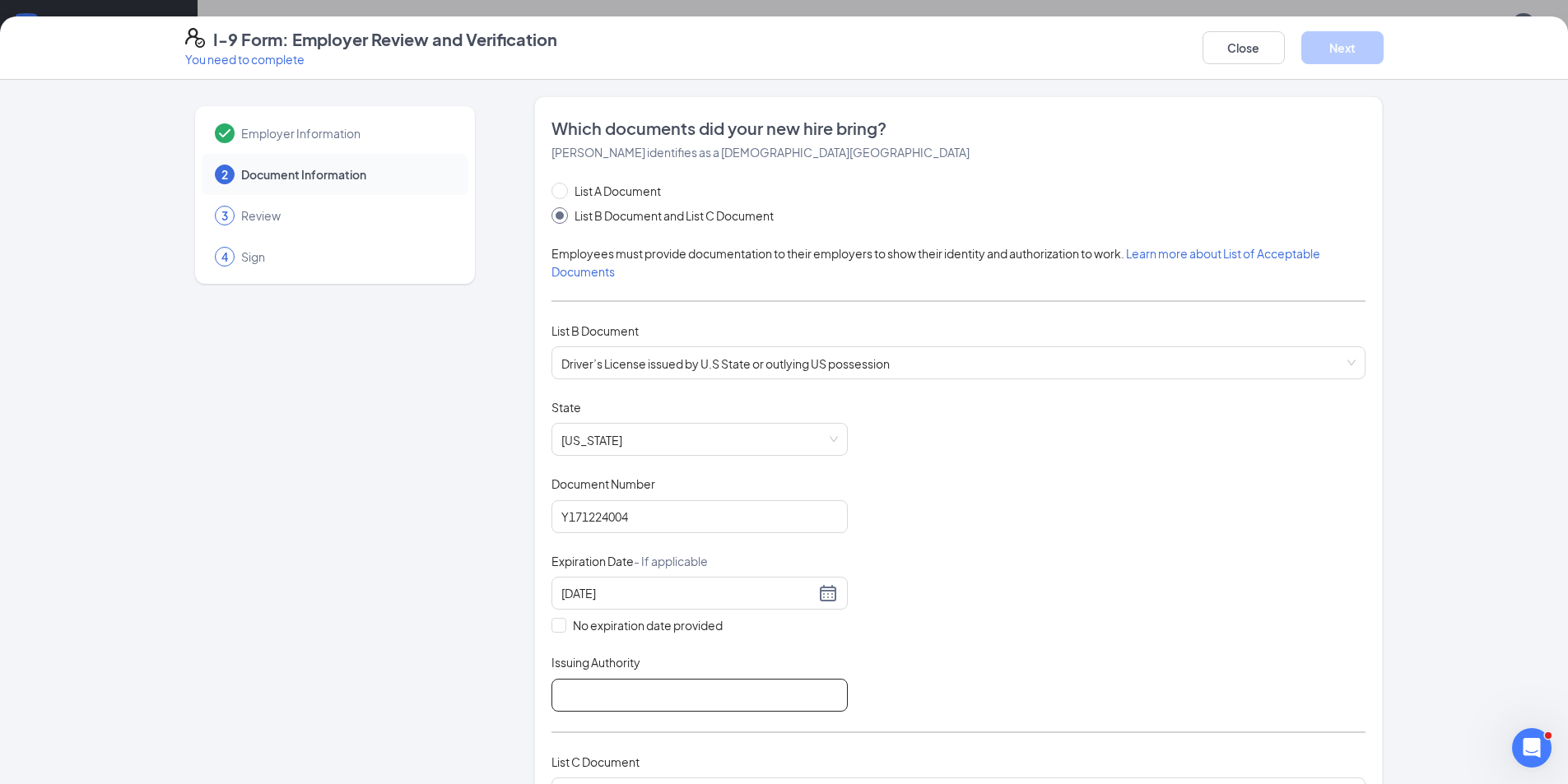
type input "MO"
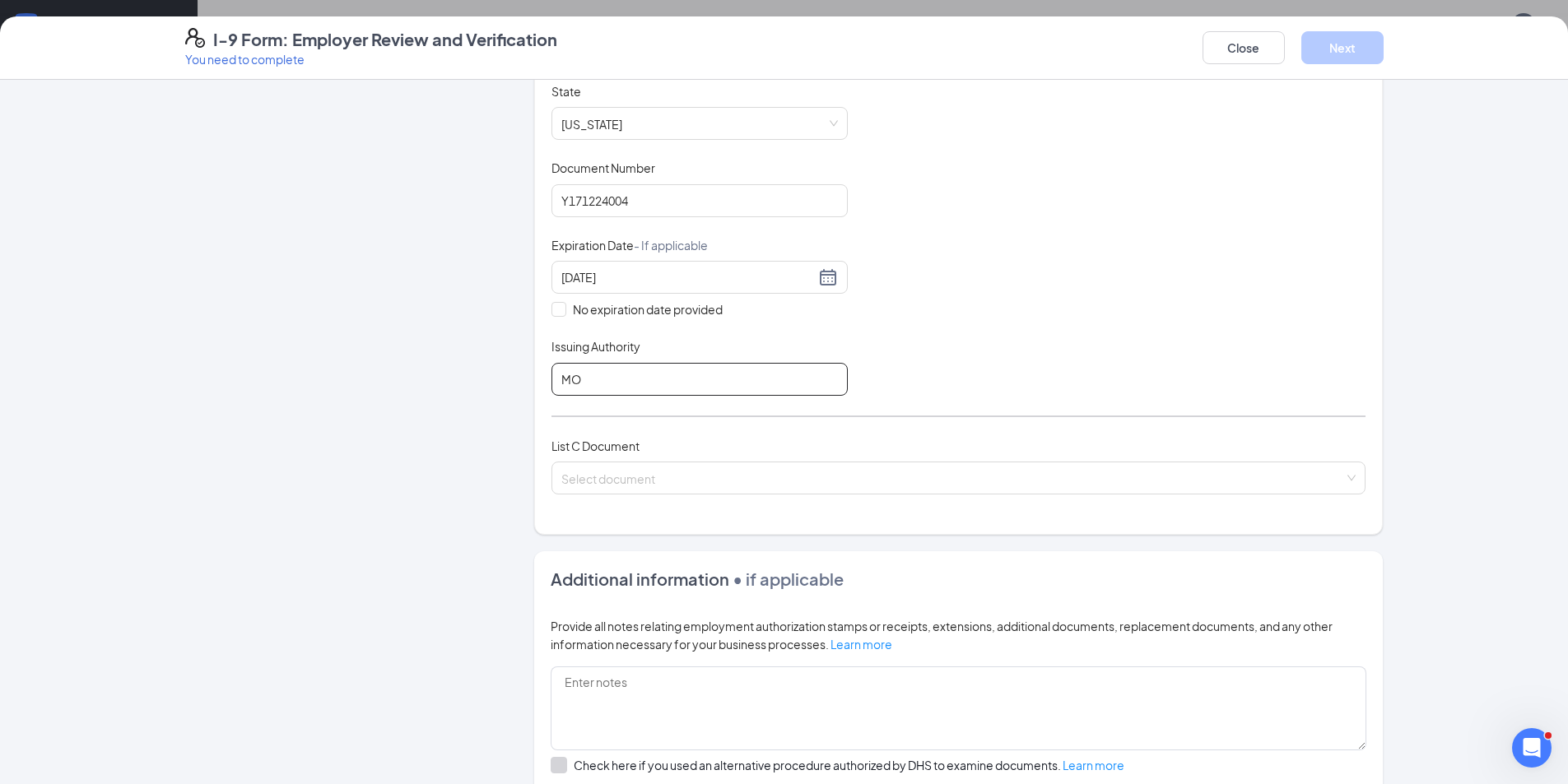
scroll to position [329, 0]
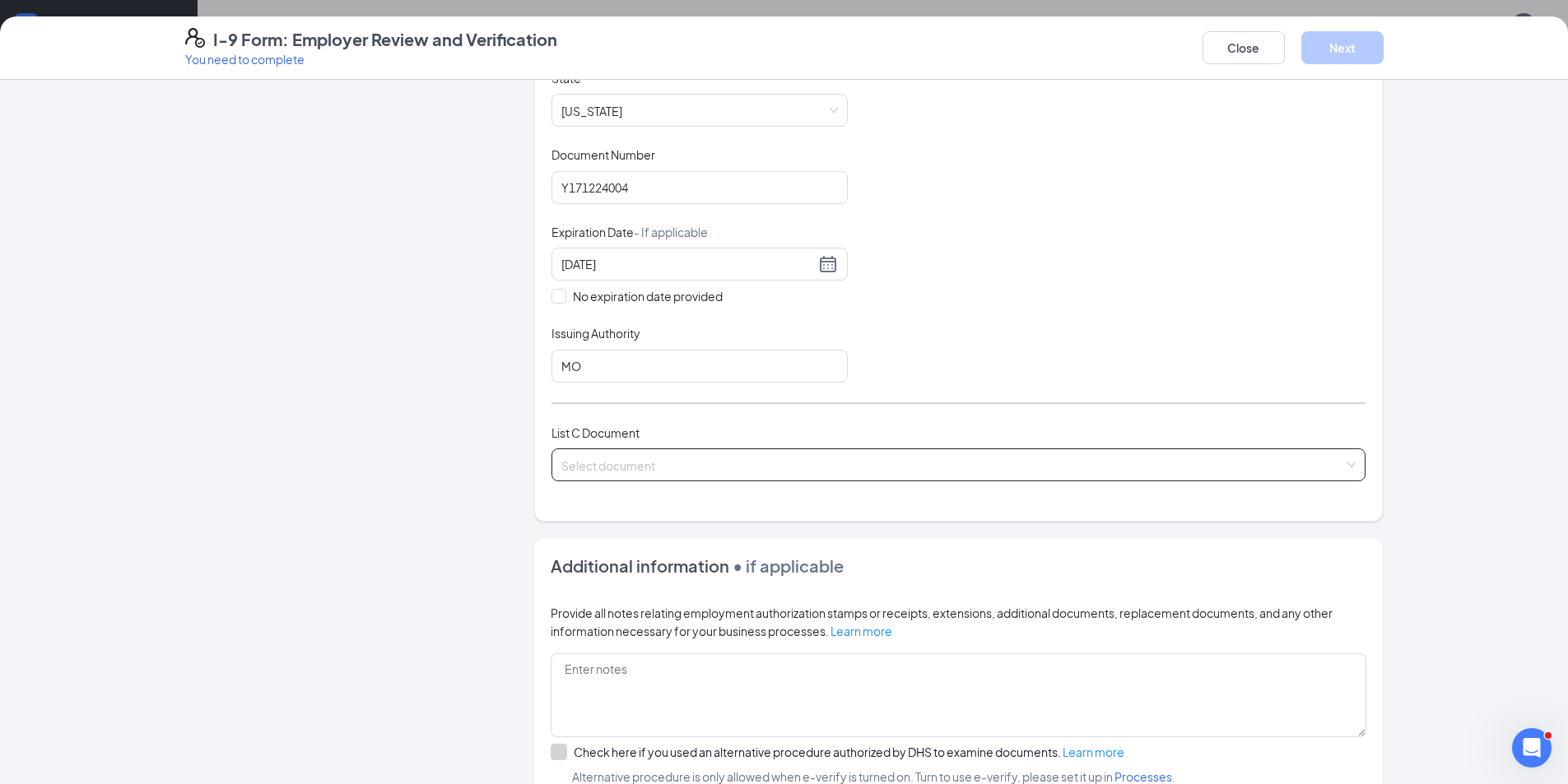
click at [709, 467] on input "search" at bounding box center [953, 461] width 783 height 24
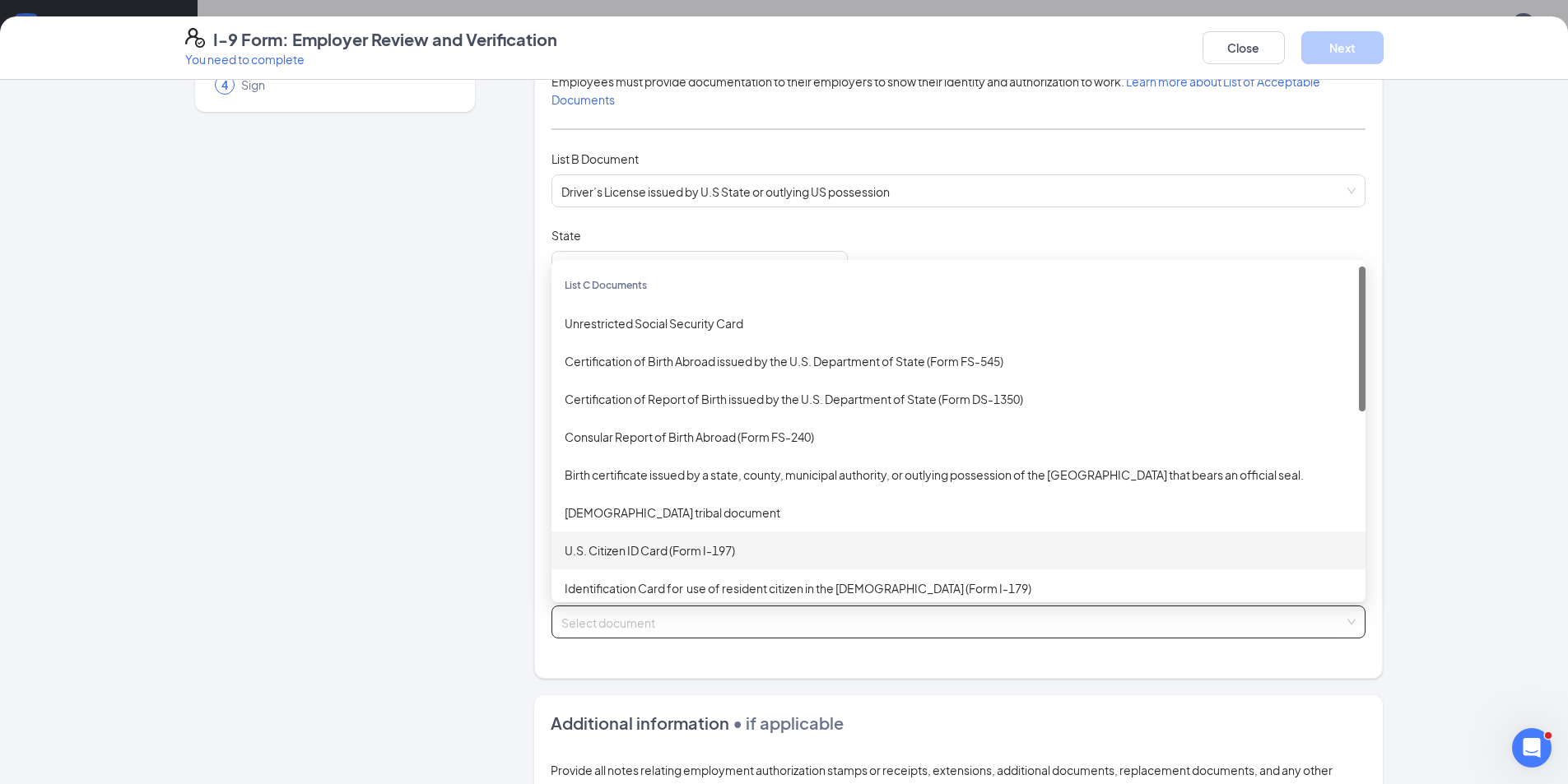
scroll to position [165, 0]
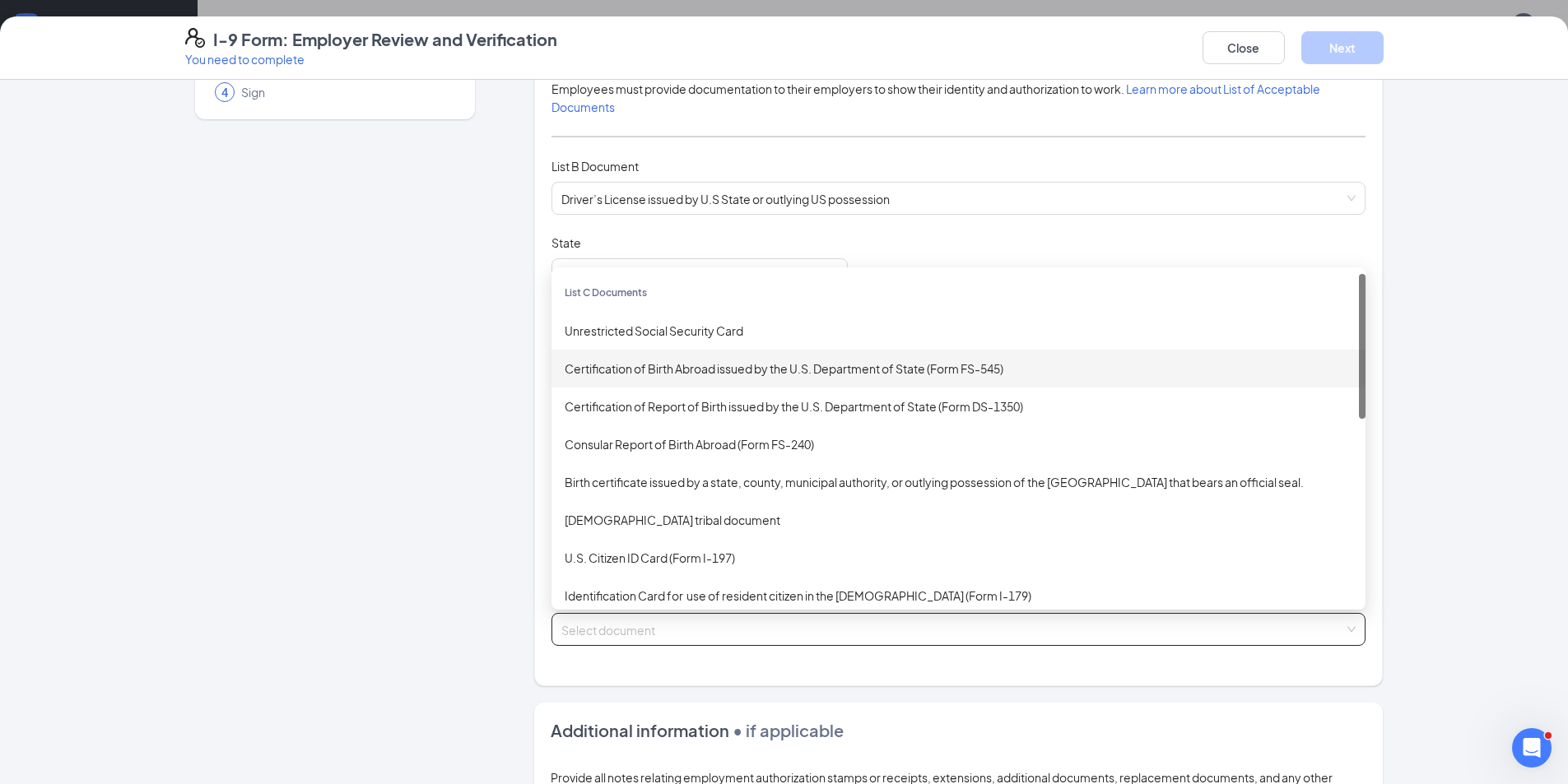
click at [660, 368] on div "Certification of Birth Abroad issued by the U.S. Department of State (Form FS-5…" at bounding box center [959, 368] width 788 height 18
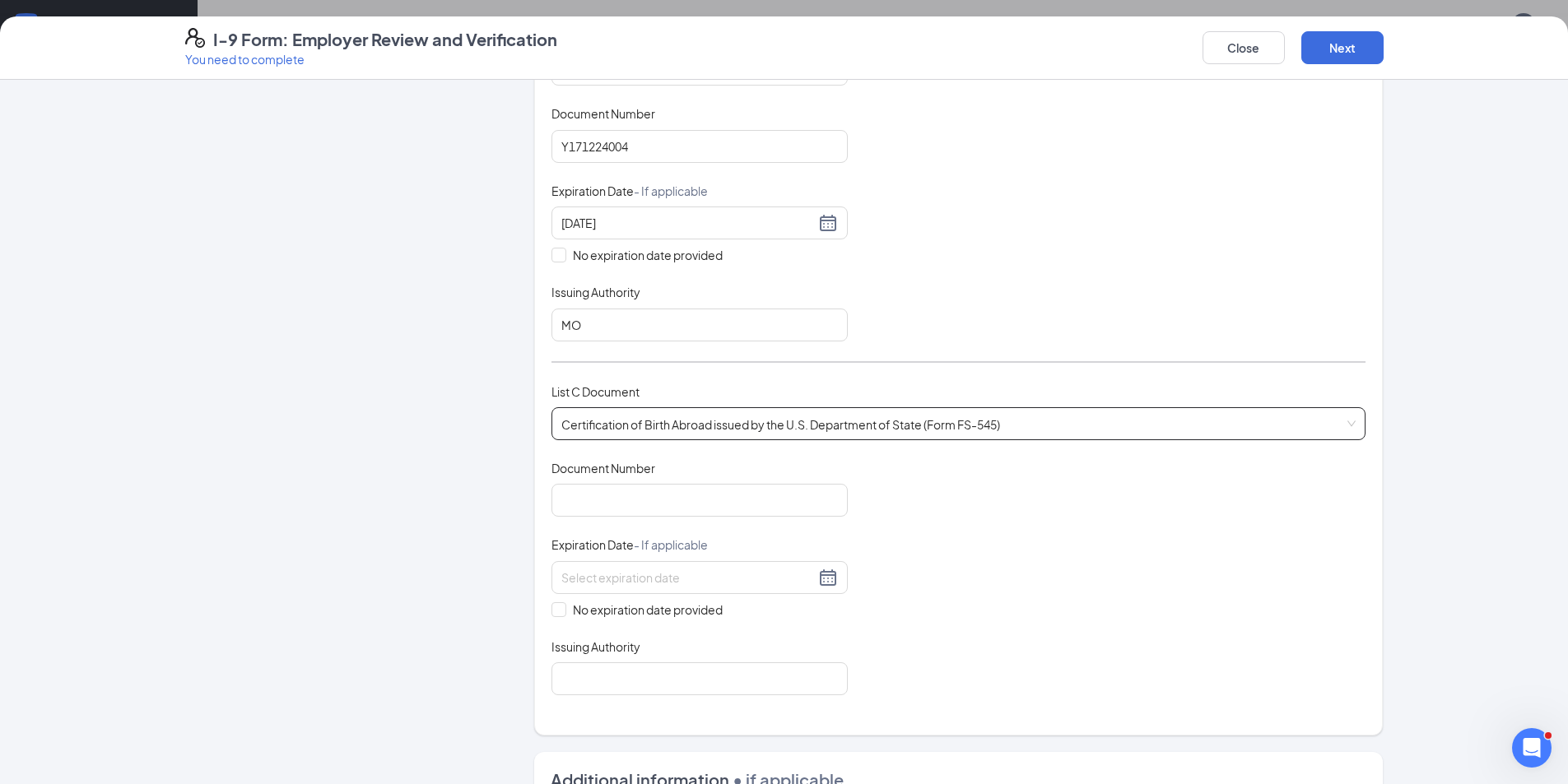
scroll to position [411, 0]
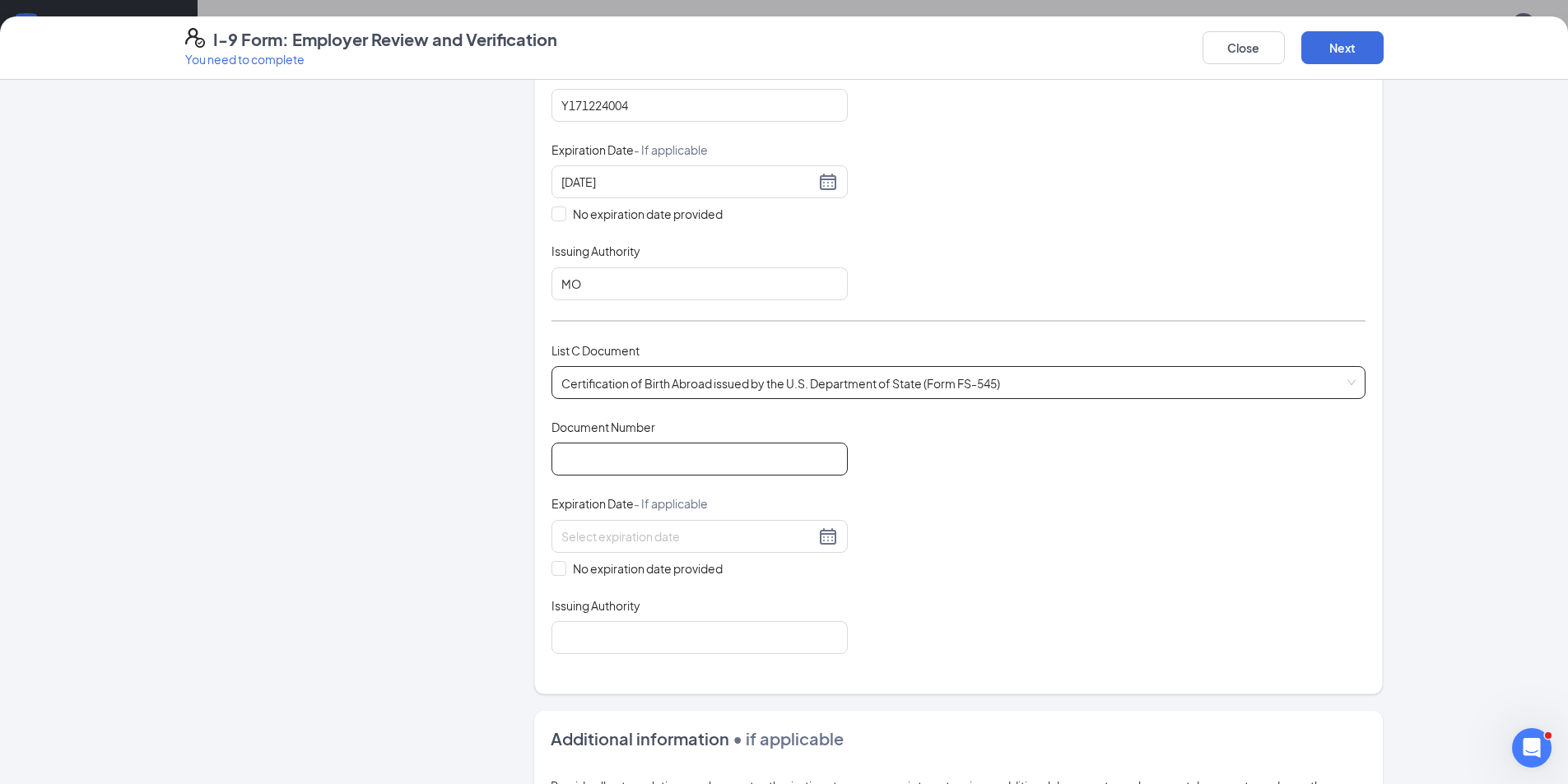
click at [686, 461] on input "Document Number" at bounding box center [699, 459] width 296 height 33
type input "494150109"
click at [551, 565] on input "No expiration date provided" at bounding box center [556, 566] width 11 height 11
checkbox input "true"
click at [566, 640] on input "Issuing Authority" at bounding box center [699, 641] width 296 height 33
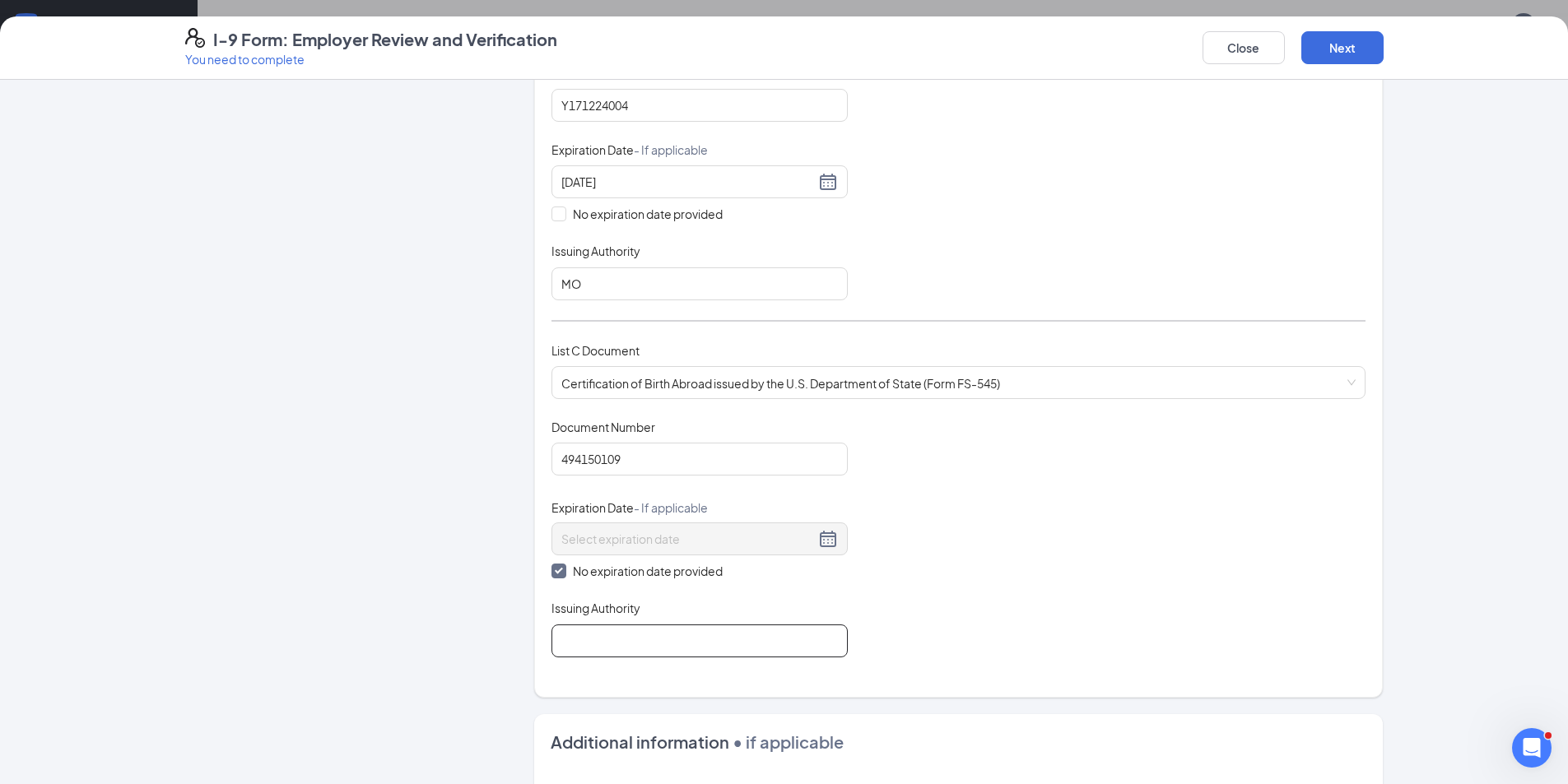
type input "MO"
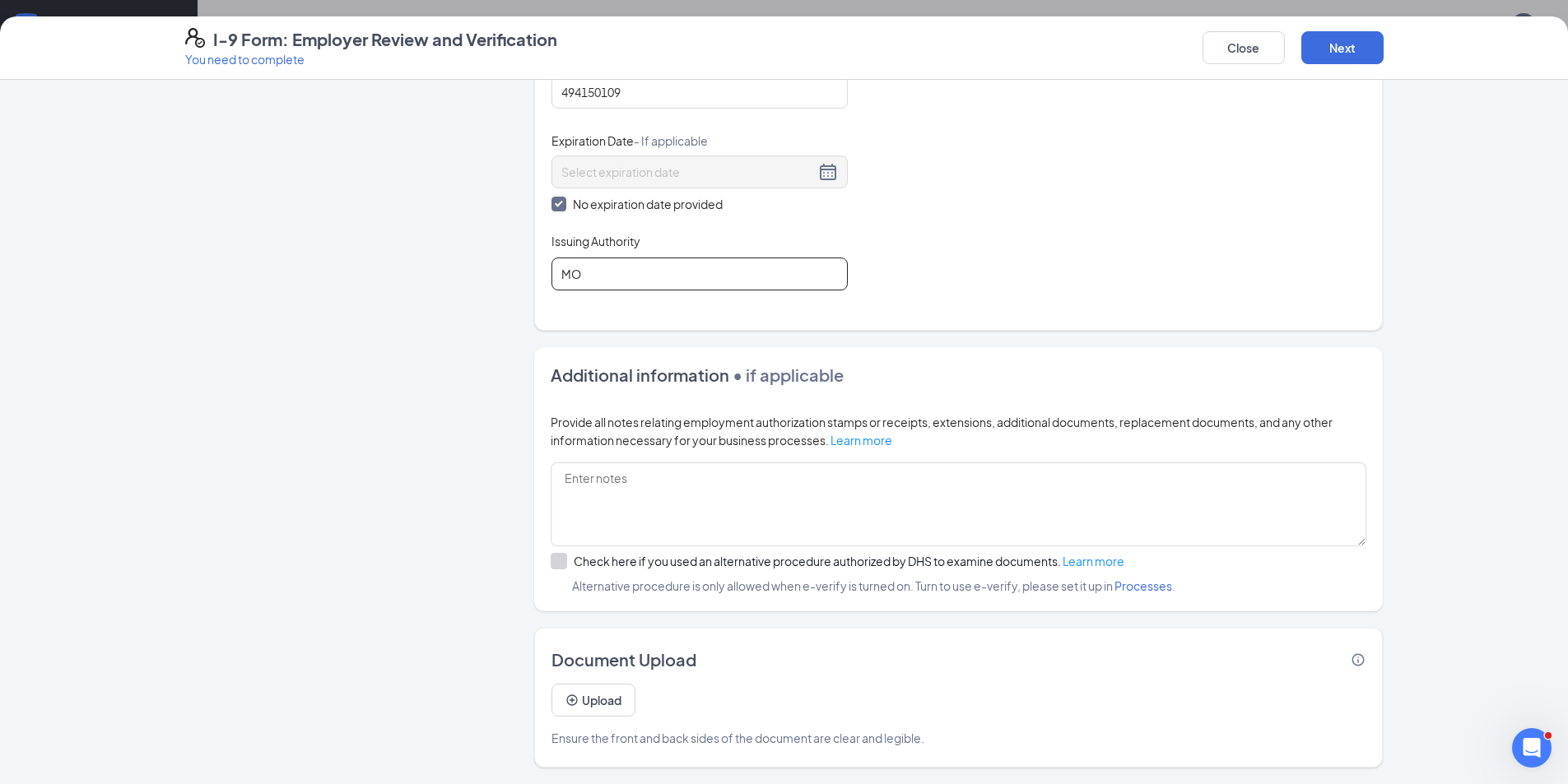
scroll to position [773, 0]
click at [1353, 42] on button "Next" at bounding box center [1342, 48] width 82 height 33
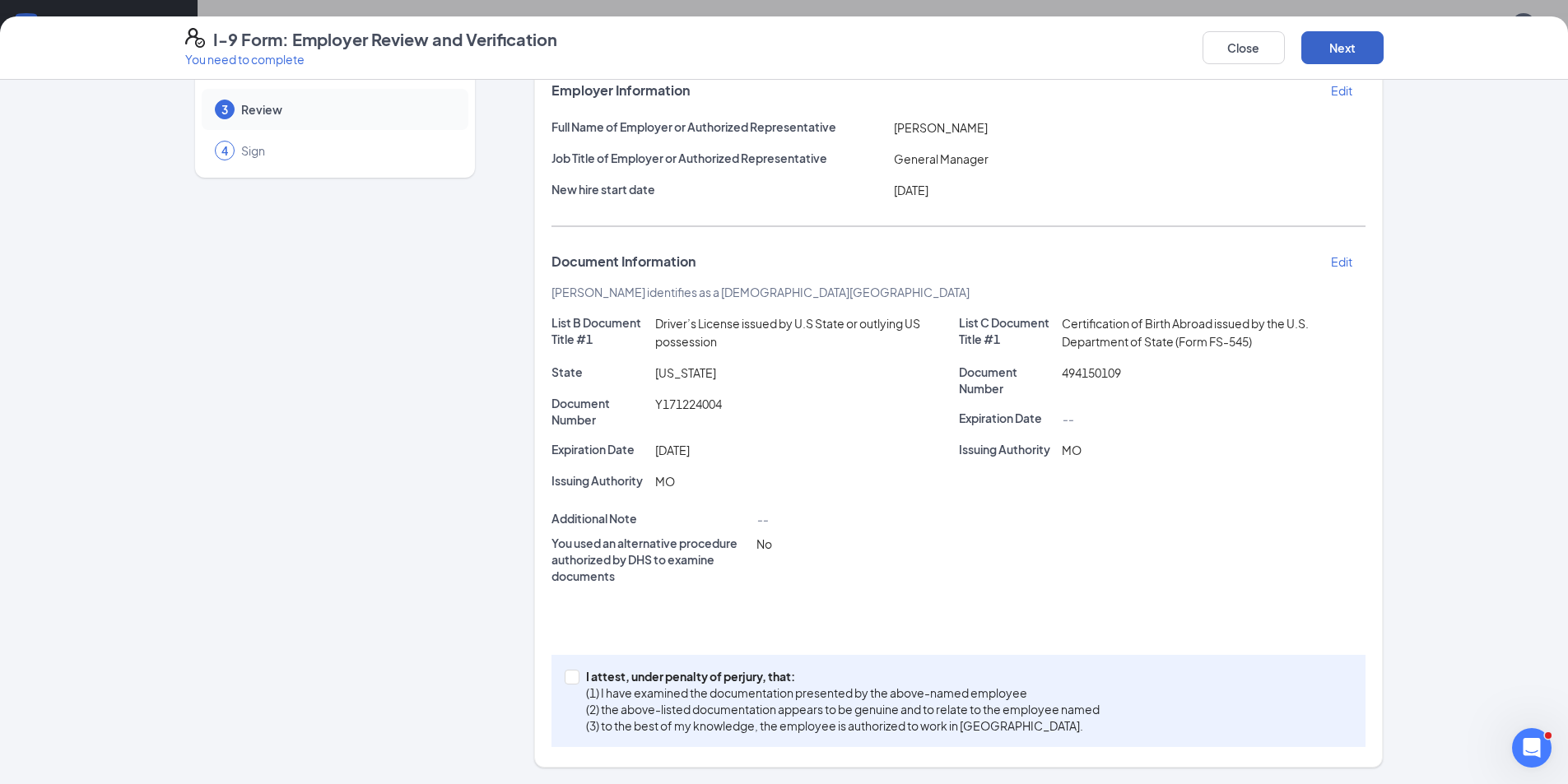
scroll to position [106, 0]
click at [572, 680] on span at bounding box center [572, 676] width 15 height 15
click at [572, 680] on input "I attest, under penalty of [PERSON_NAME], that: (1) I have examined the documen…" at bounding box center [570, 675] width 11 height 11
checkbox input "true"
click at [1363, 51] on button "Next" at bounding box center [1342, 48] width 82 height 33
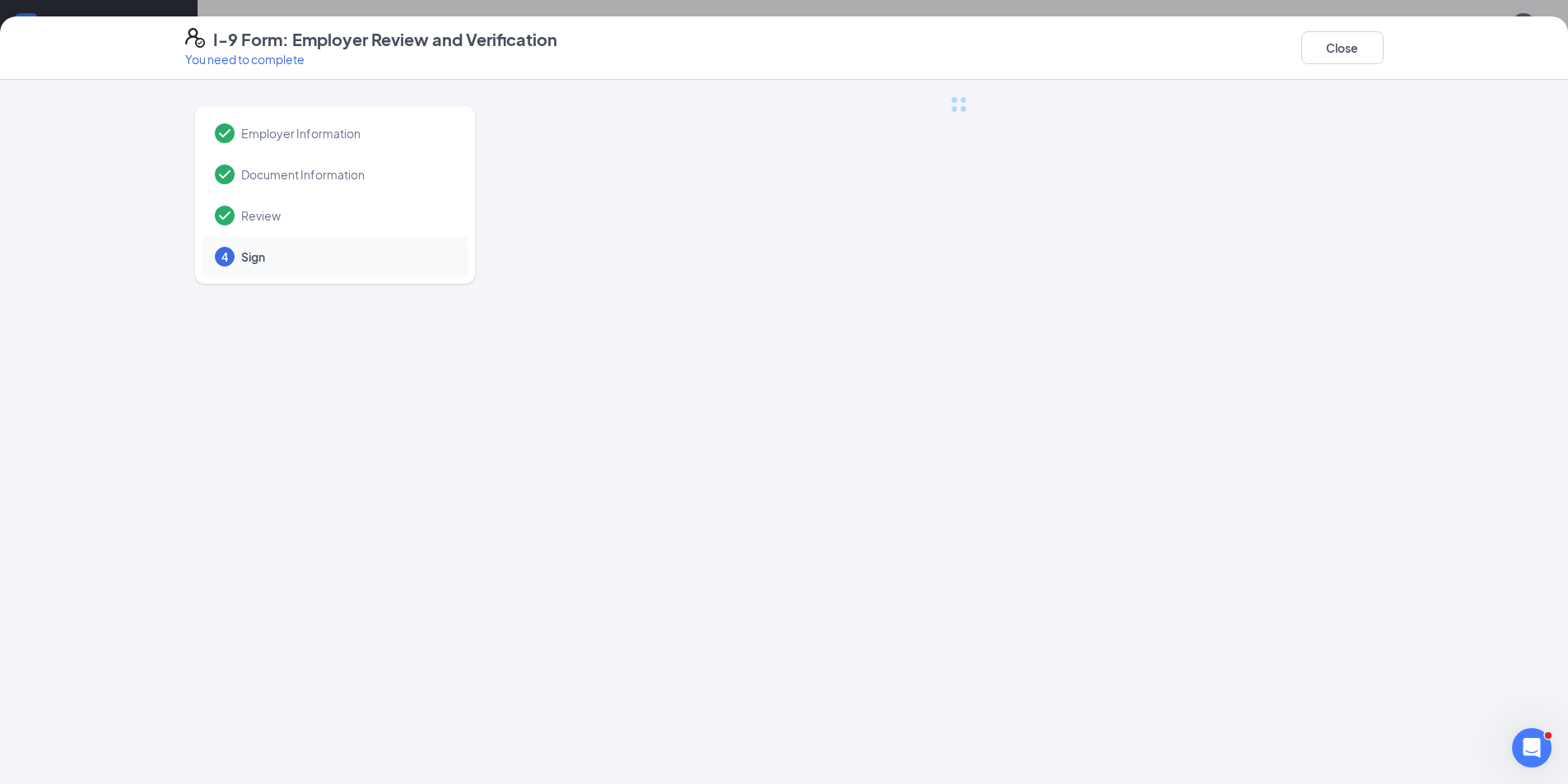
scroll to position [0, 0]
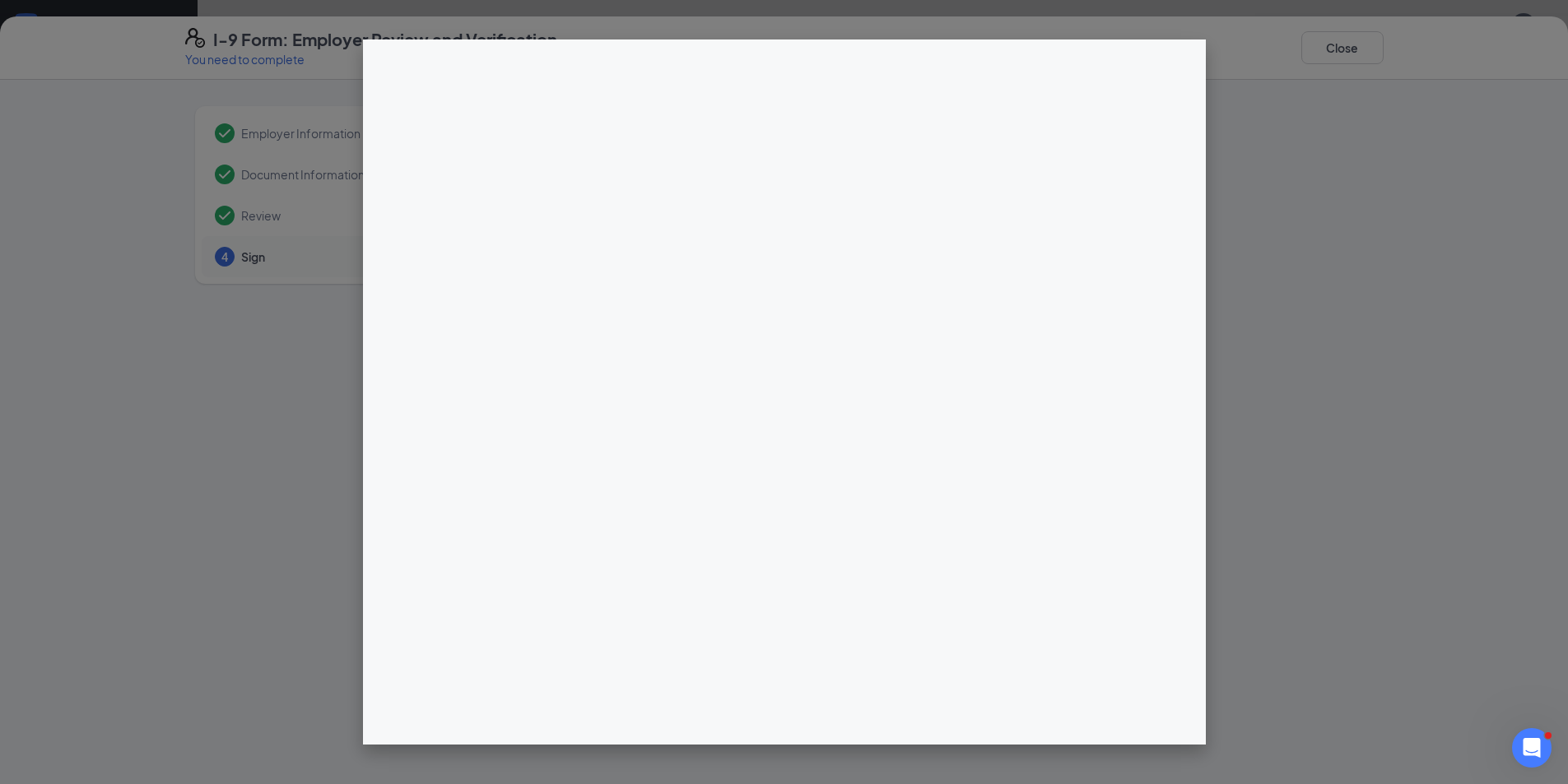
scroll to position [74, 0]
click at [1348, 40] on div at bounding box center [784, 392] width 1568 height 784
drag, startPoint x: 1339, startPoint y: 49, endPoint x: 1195, endPoint y: 68, distance: 145.2
click at [1338, 49] on div at bounding box center [784, 392] width 1568 height 784
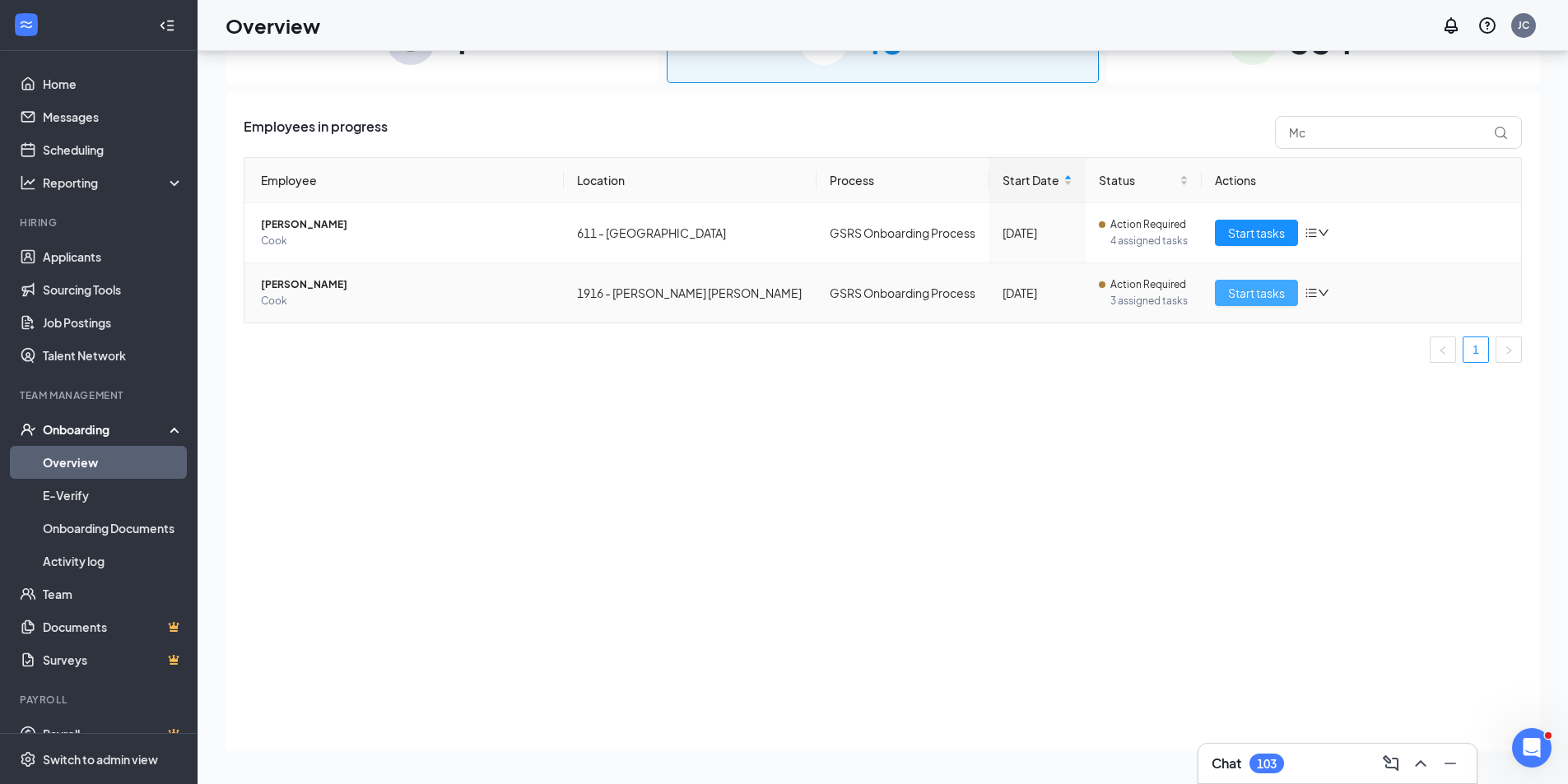
click at [1250, 296] on span "Start tasks" at bounding box center [1256, 292] width 56 height 18
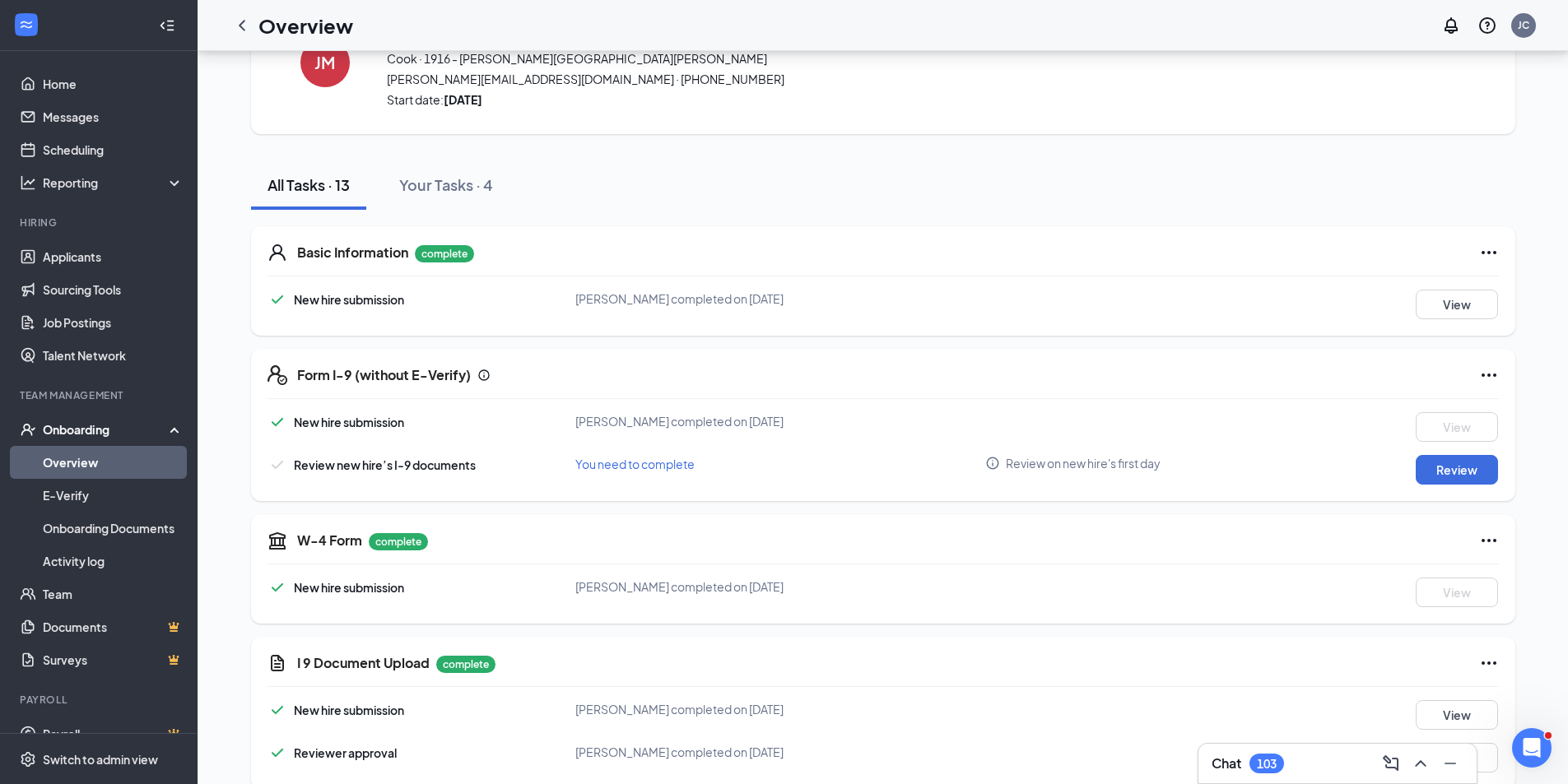
scroll to position [33, 0]
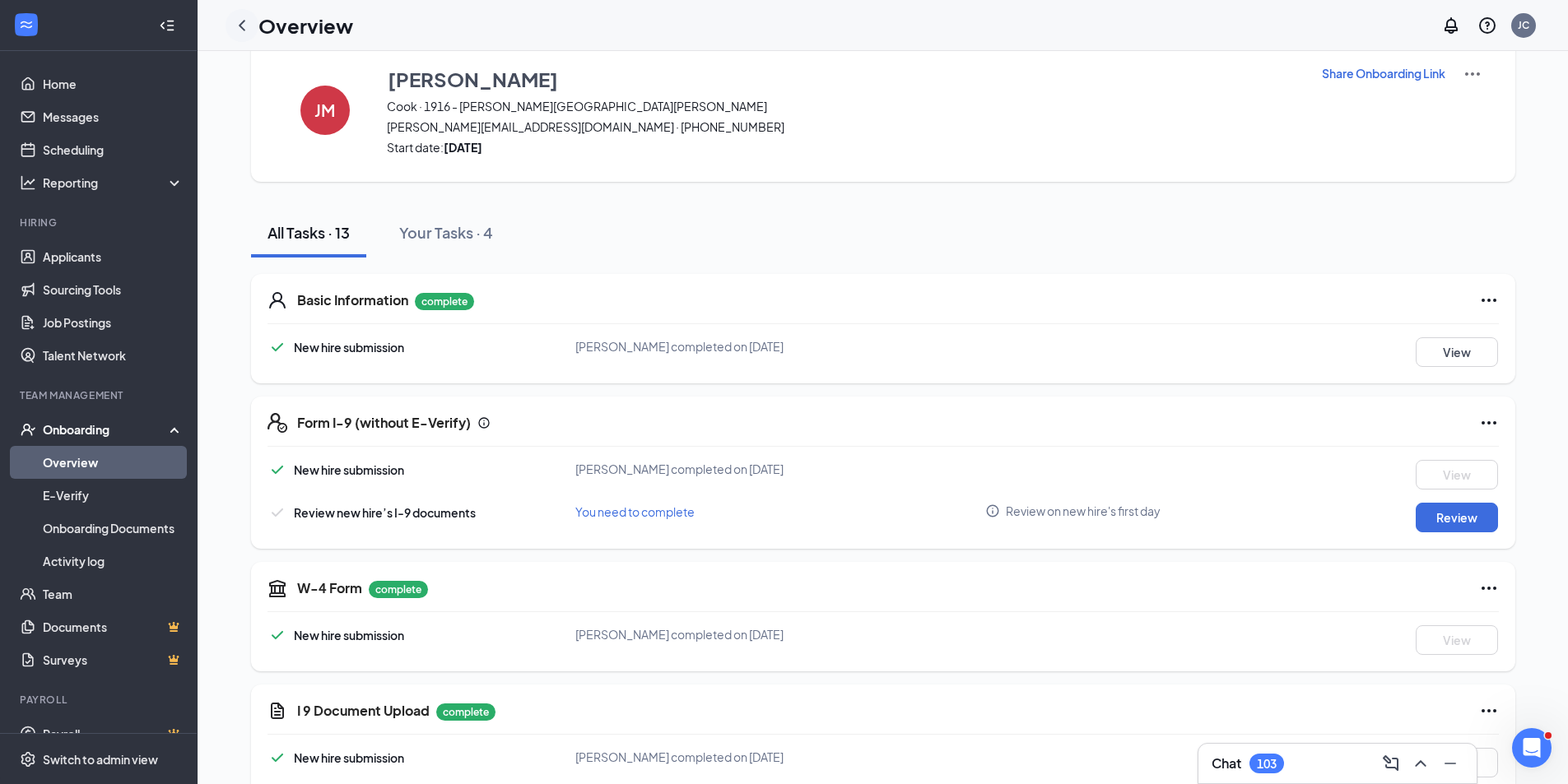
click at [246, 30] on icon "ChevronLeft" at bounding box center [241, 25] width 20 height 20
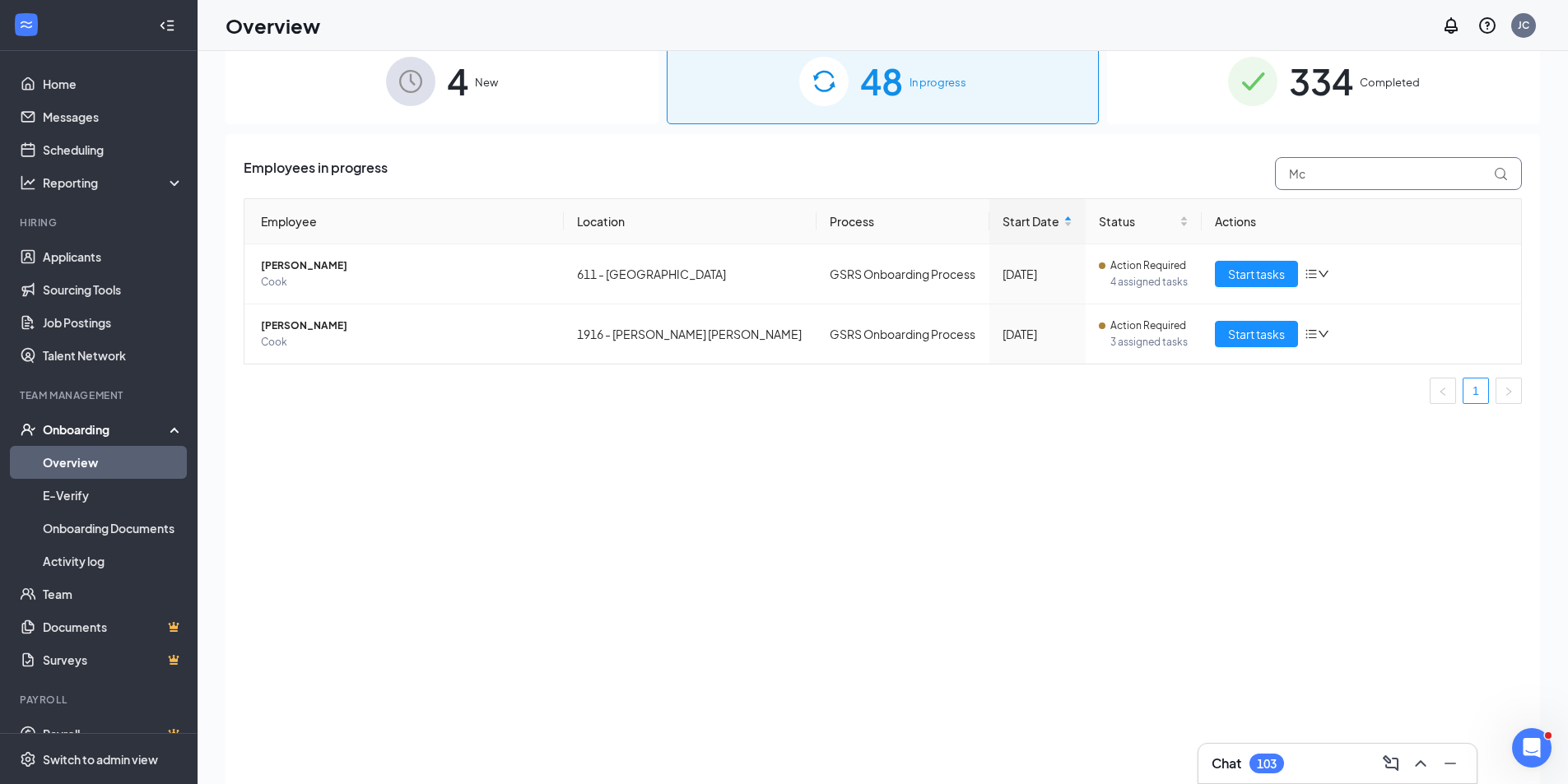
click at [1343, 181] on input "Mc" at bounding box center [1398, 173] width 247 height 33
type input "M"
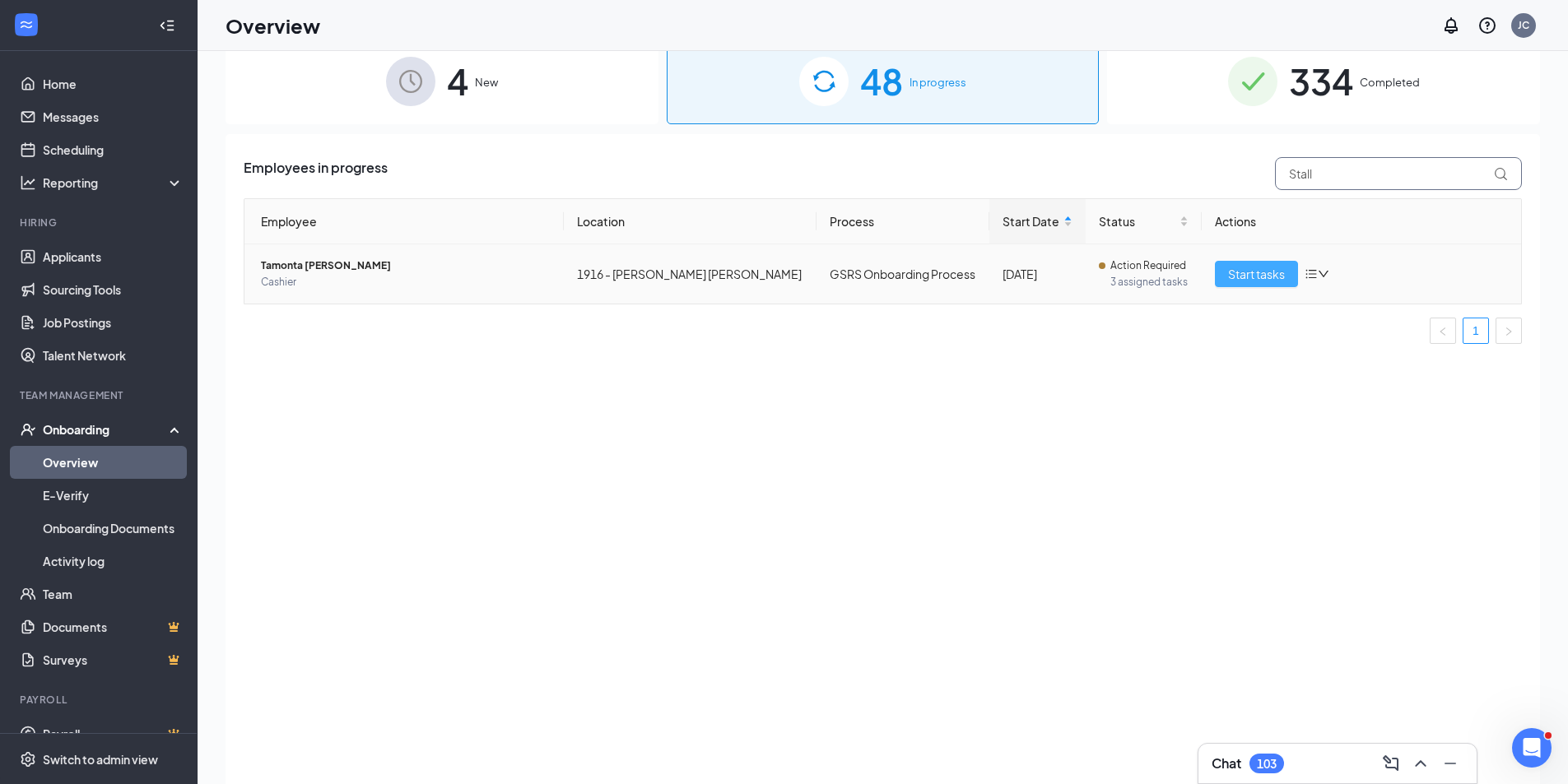
type input "Stall"
click at [1273, 273] on span "Start tasks" at bounding box center [1256, 273] width 56 height 18
